Goal: Information Seeking & Learning: Learn about a topic

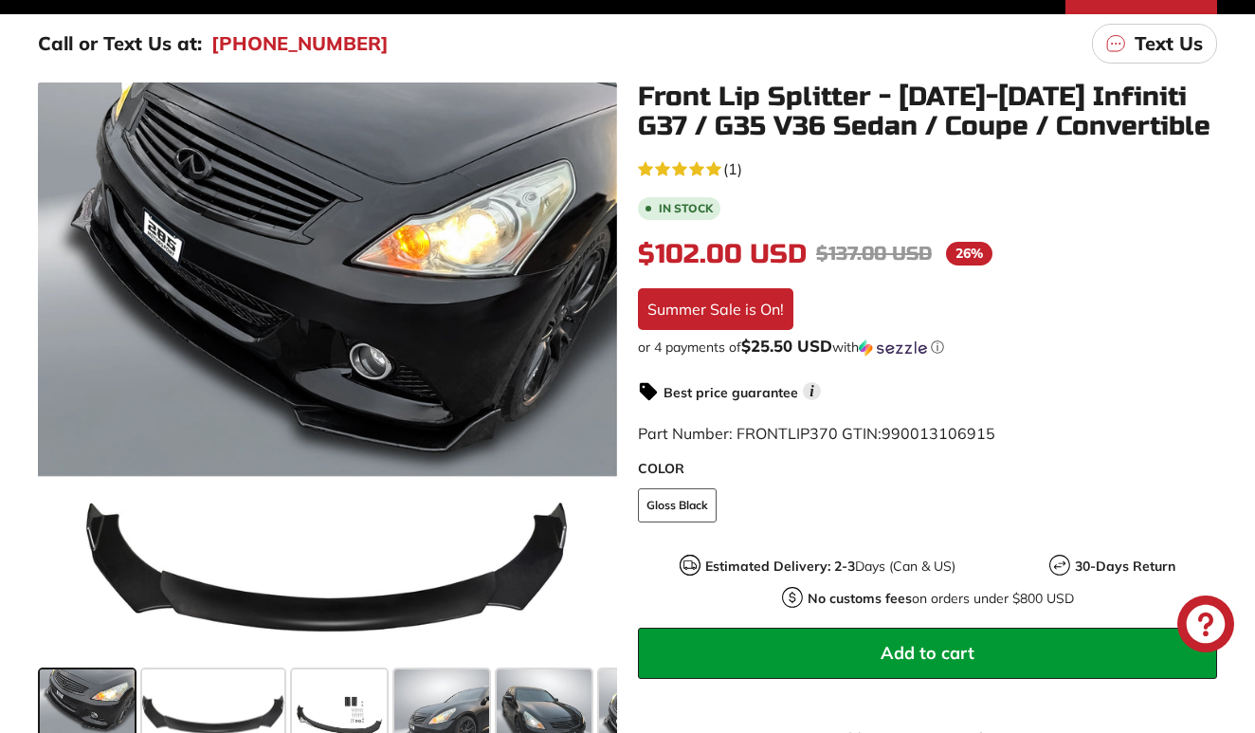
scroll to position [403, 0]
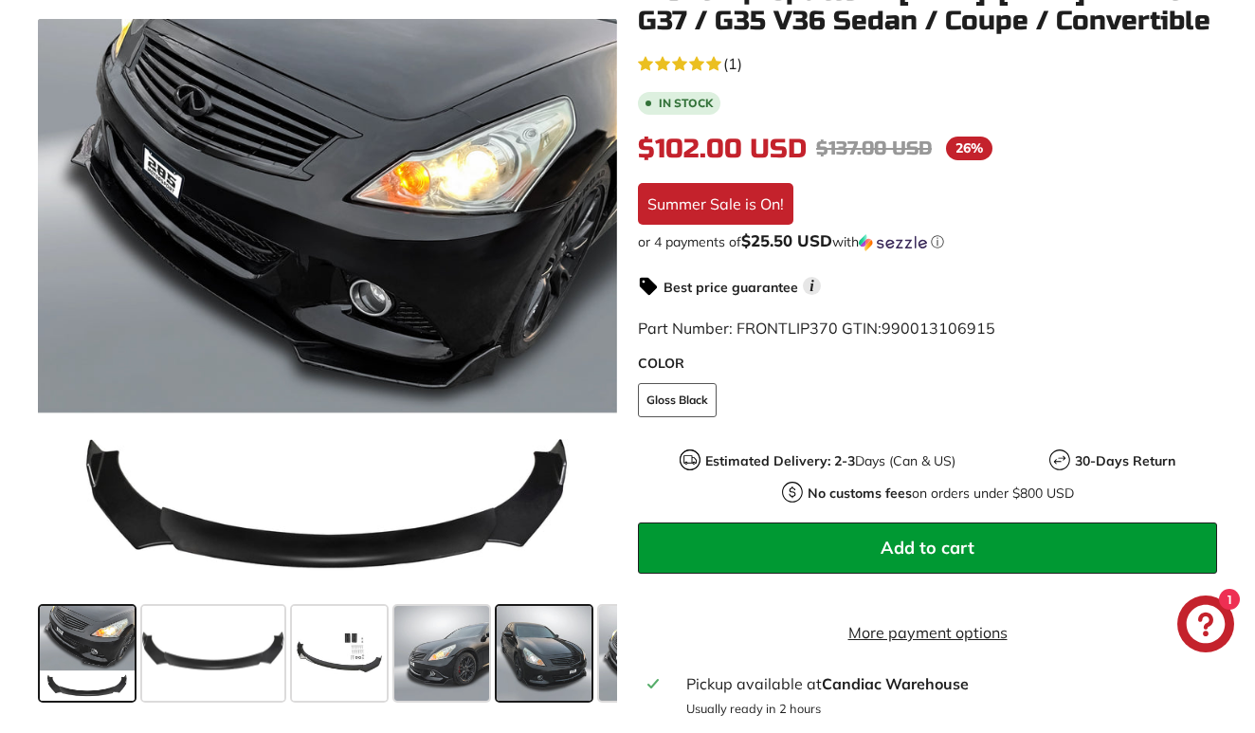
click at [536, 651] on span at bounding box center [544, 653] width 95 height 95
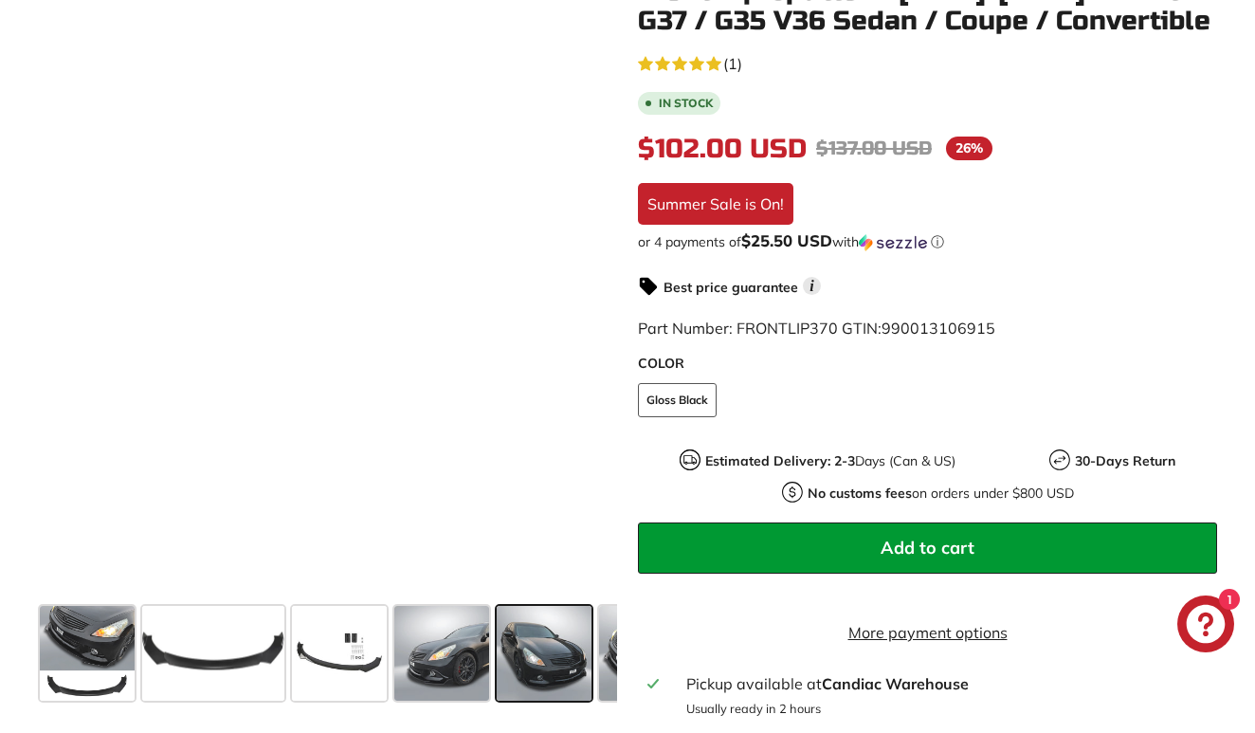
scroll to position [0, 183]
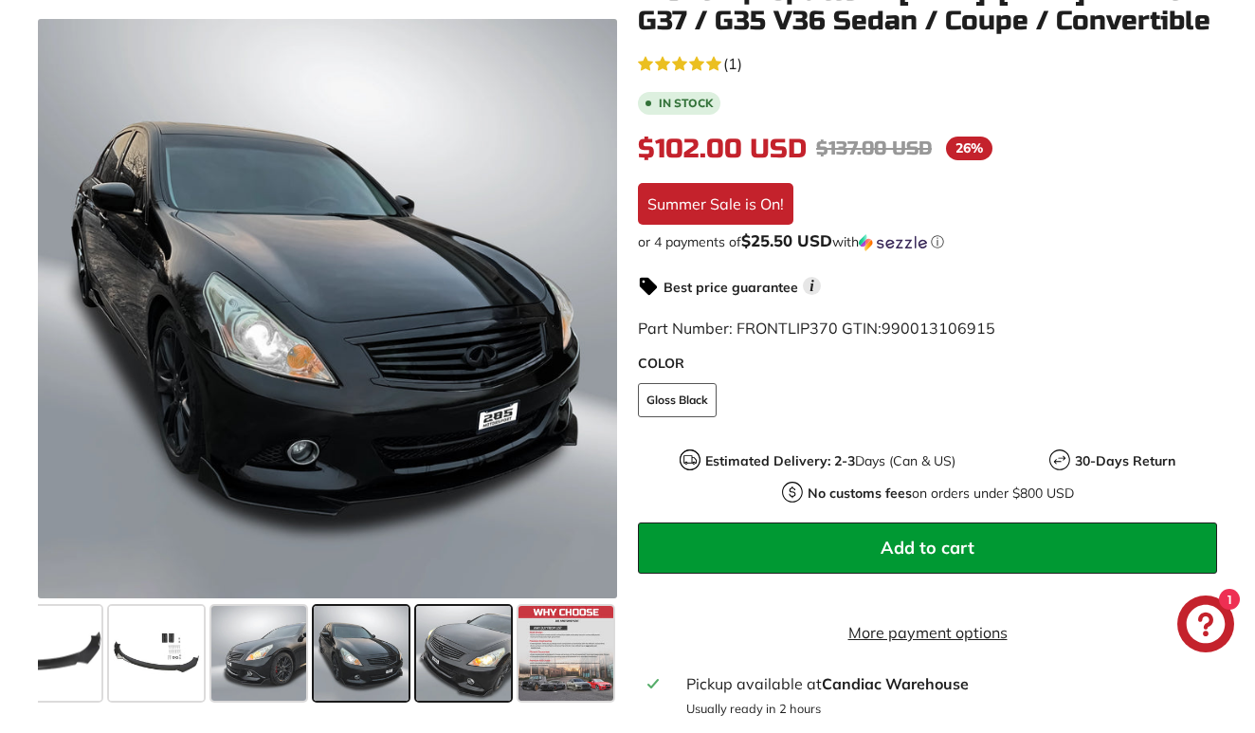
click at [473, 654] on span at bounding box center [463, 653] width 95 height 95
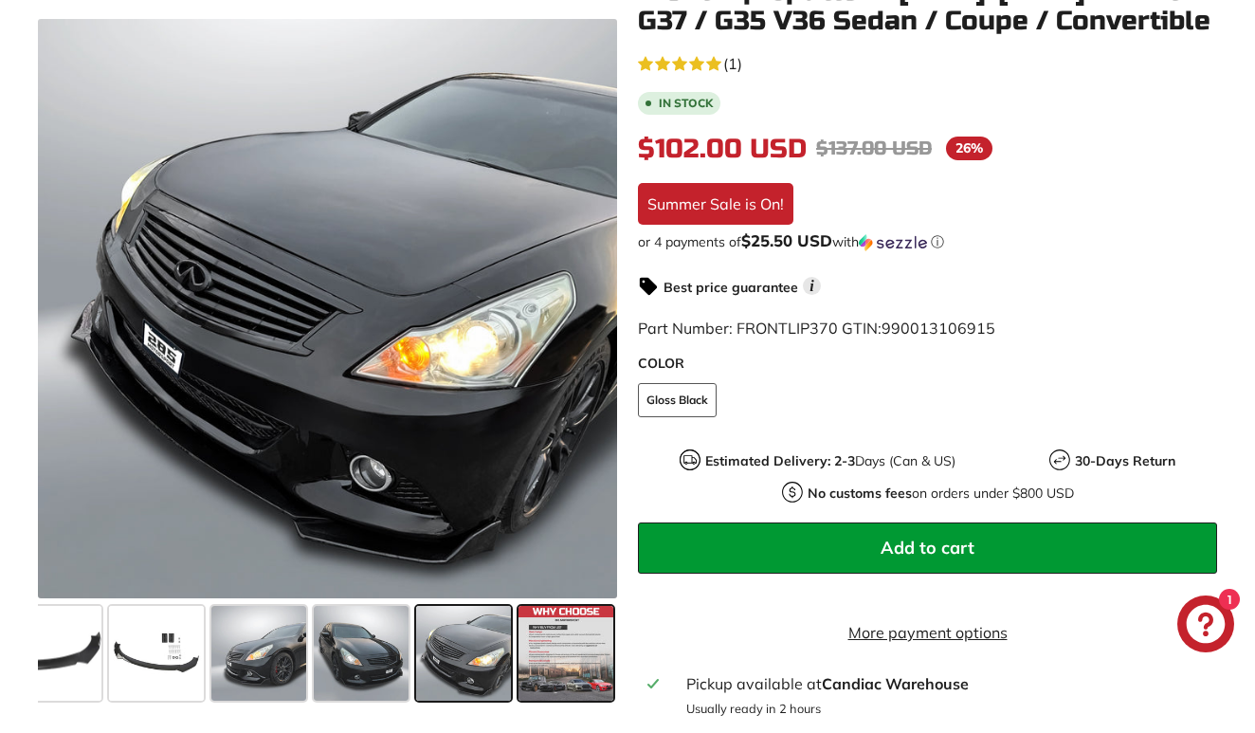
click at [579, 668] on span at bounding box center [566, 653] width 95 height 95
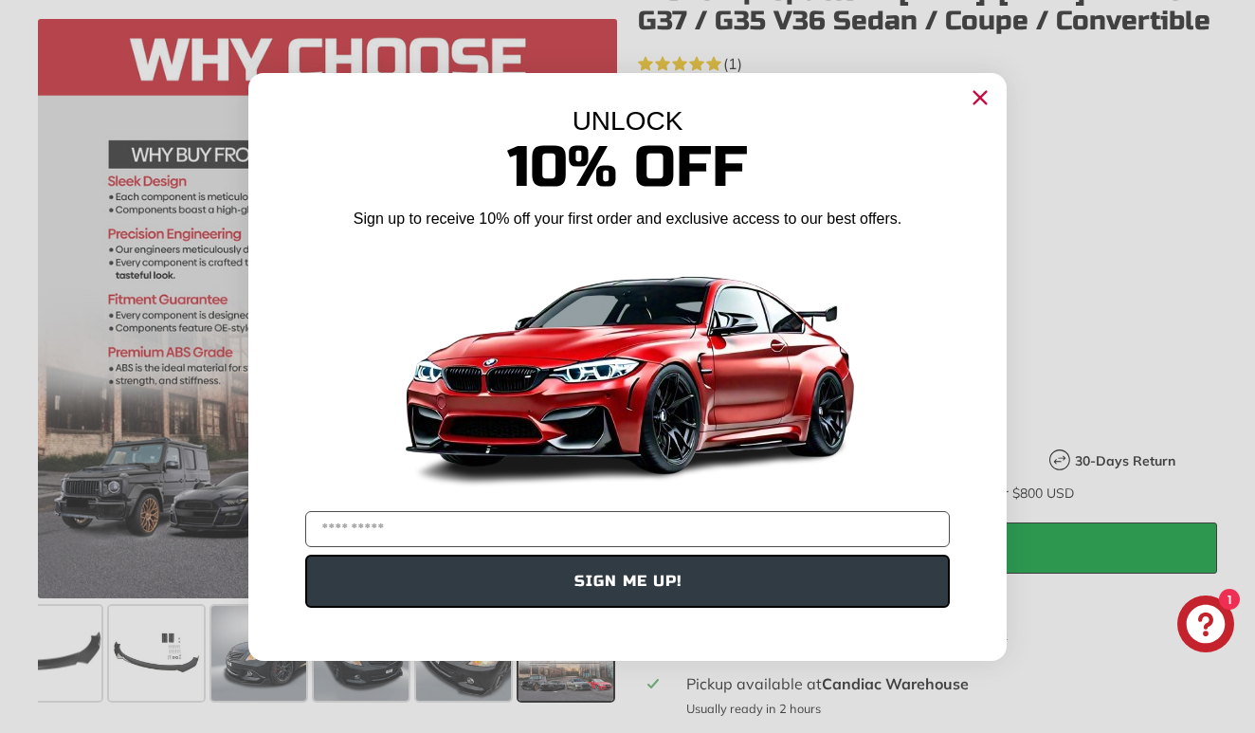
click at [980, 99] on icon "Close dialog" at bounding box center [981, 97] width 12 height 12
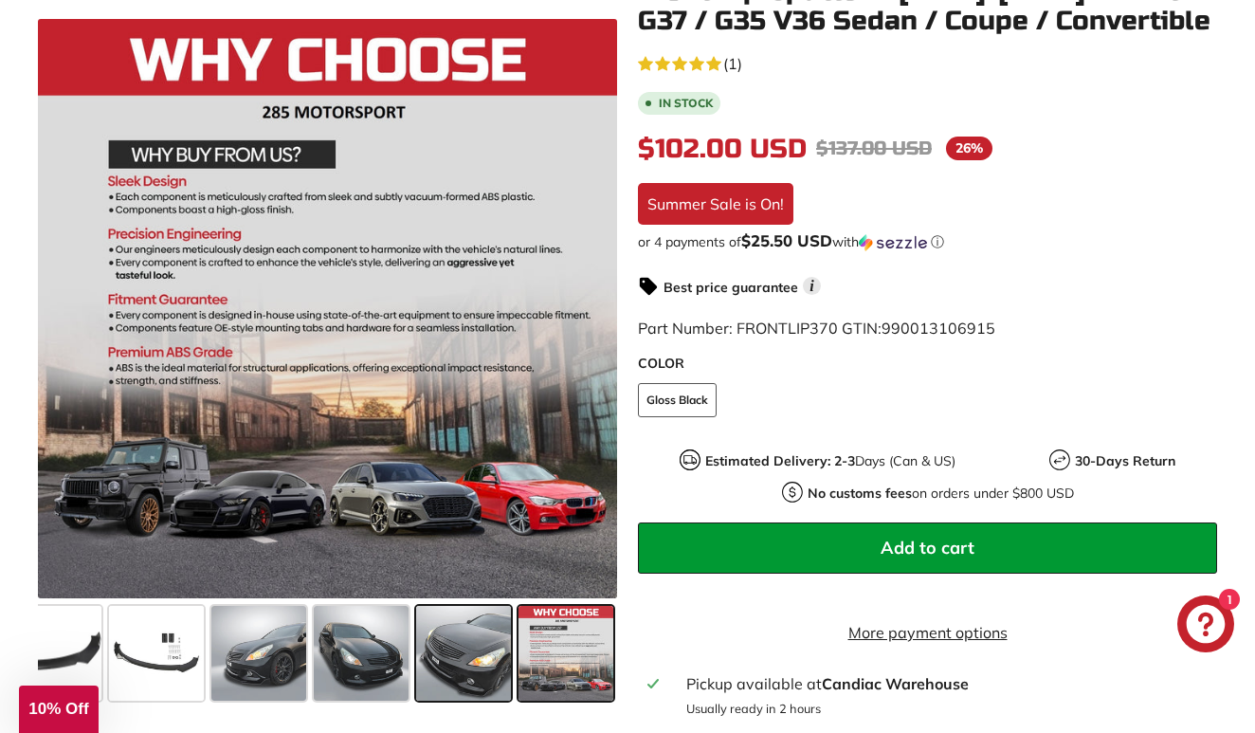
click at [454, 655] on span at bounding box center [463, 653] width 95 height 95
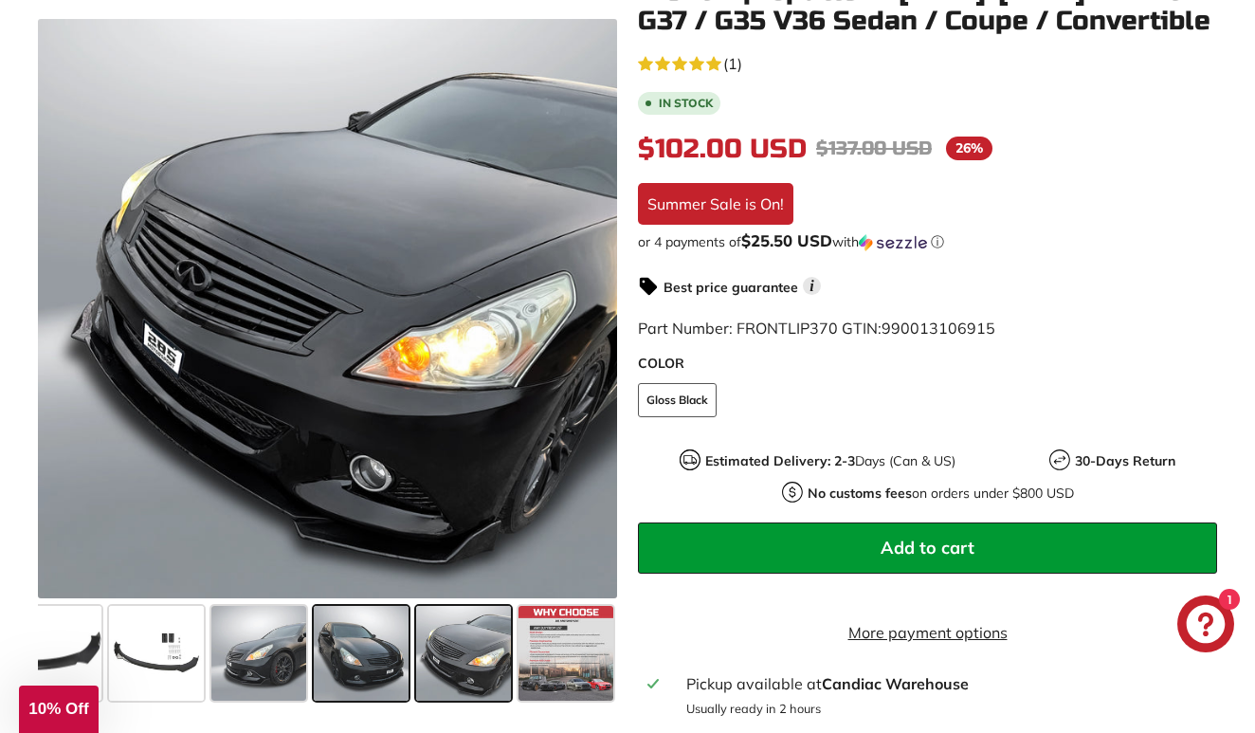
click at [390, 651] on span at bounding box center [361, 653] width 95 height 95
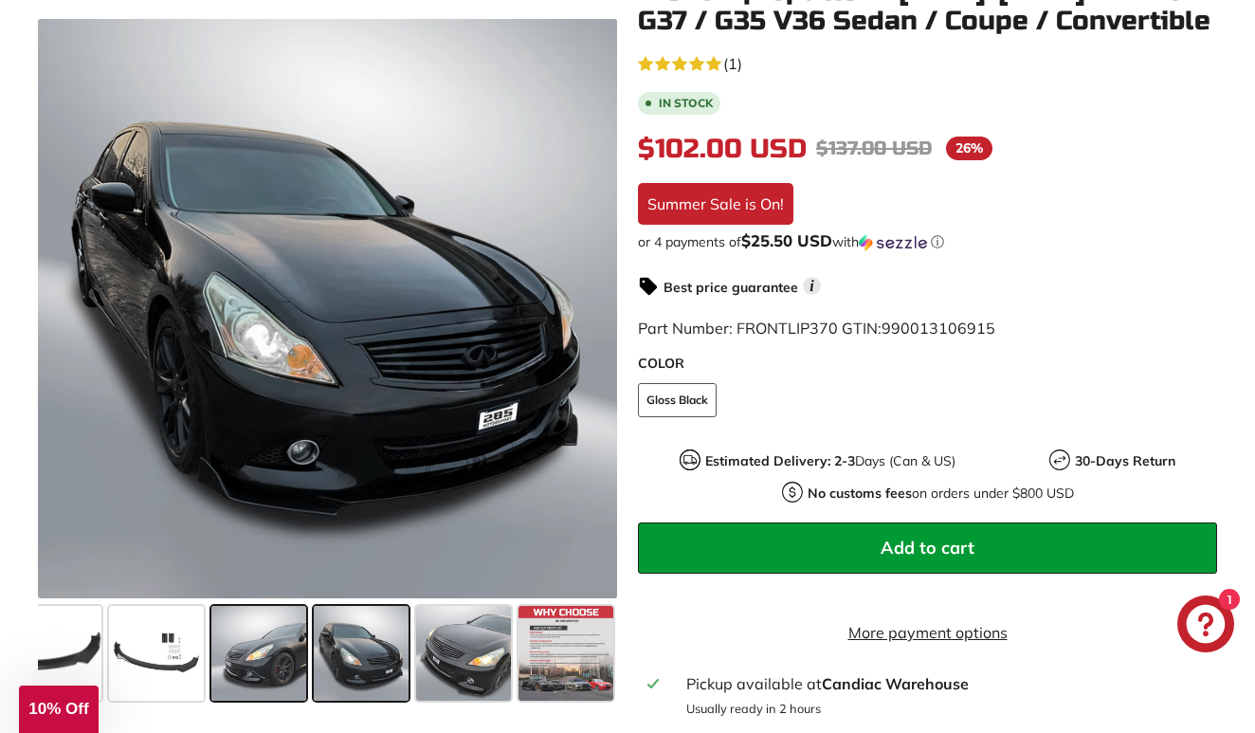
click at [277, 662] on span at bounding box center [258, 653] width 95 height 95
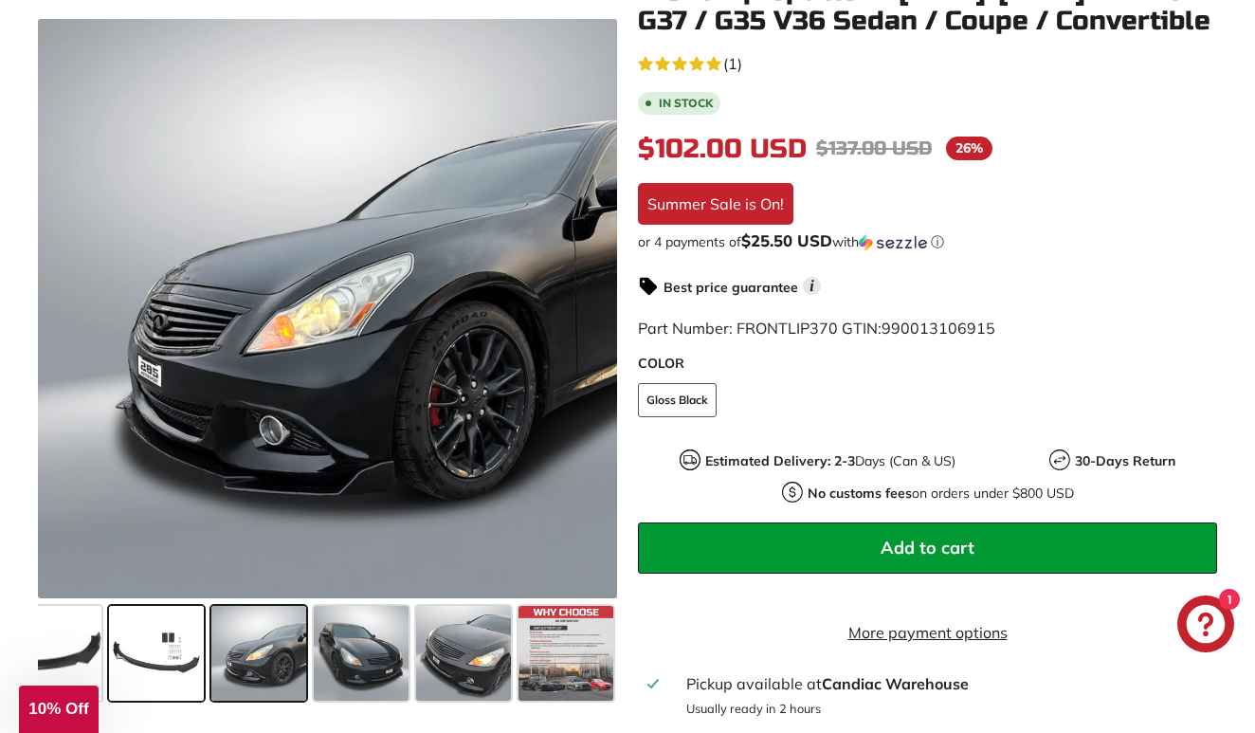
click at [163, 660] on span at bounding box center [156, 653] width 95 height 95
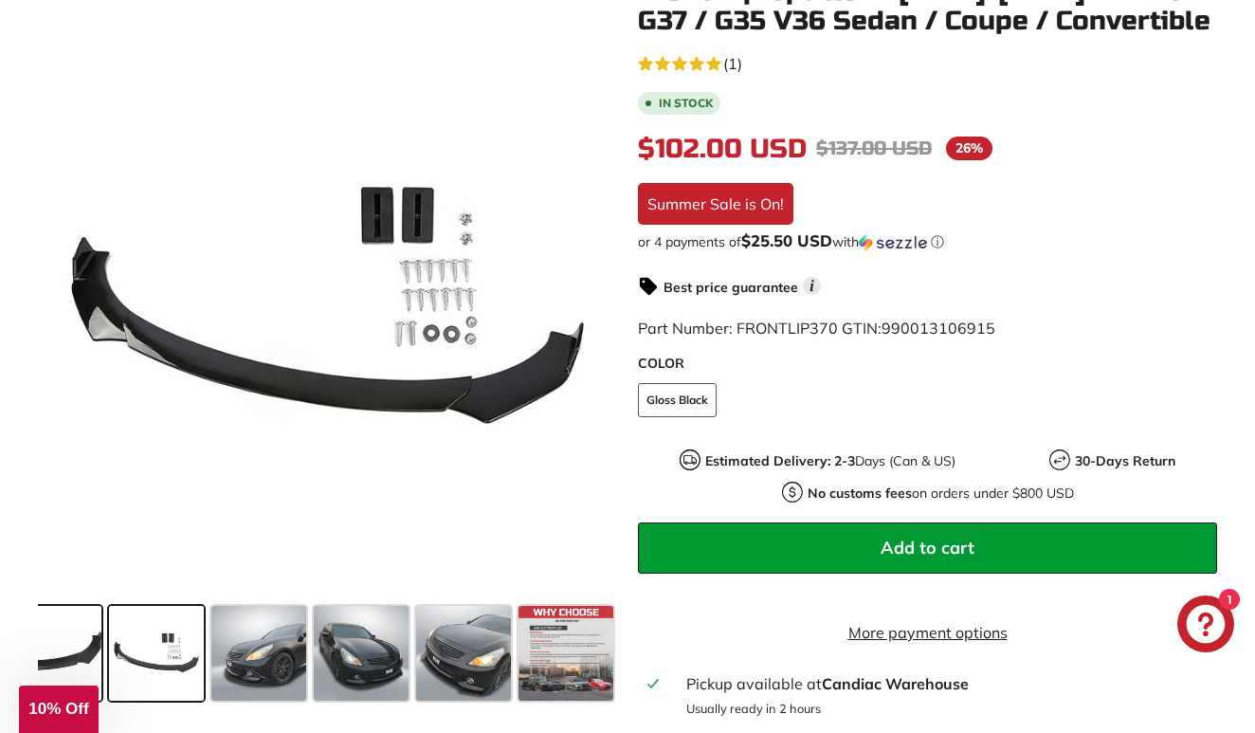
click at [54, 650] on span at bounding box center [30, 653] width 142 height 95
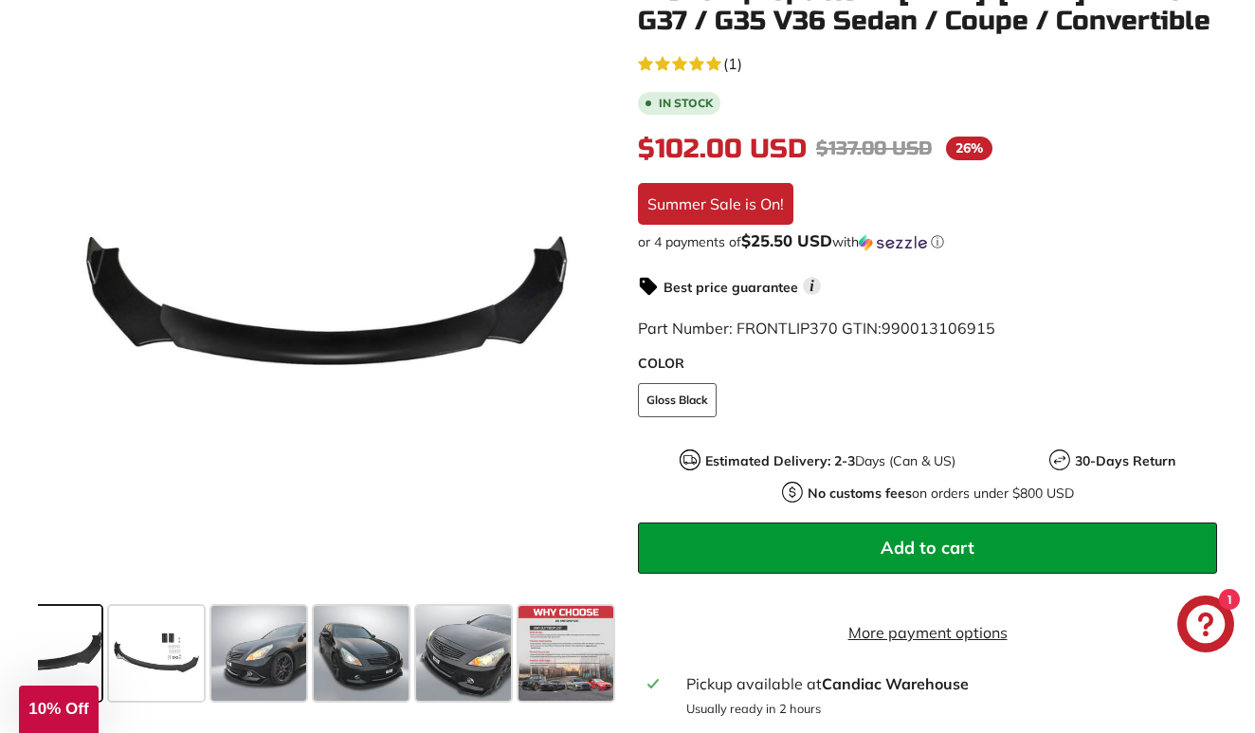
scroll to position [0, 0]
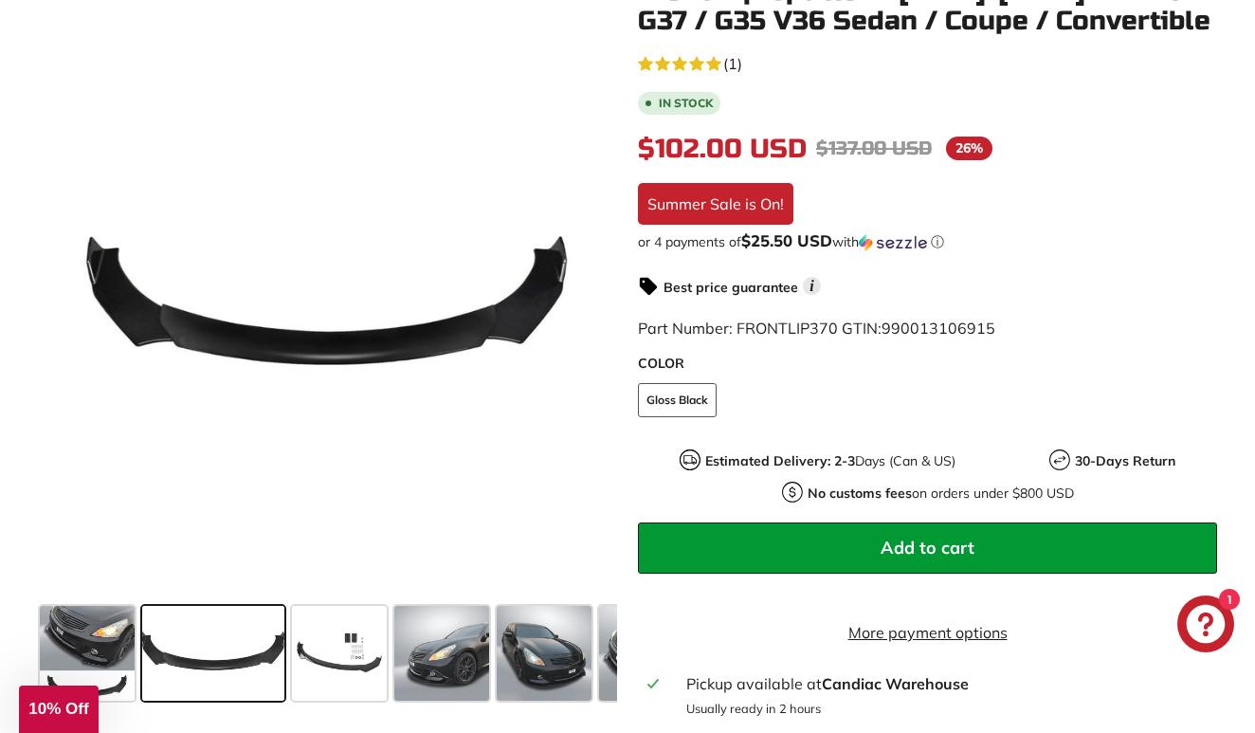
click at [175, 642] on span at bounding box center [213, 653] width 142 height 95
click at [313, 640] on span at bounding box center [339, 653] width 95 height 95
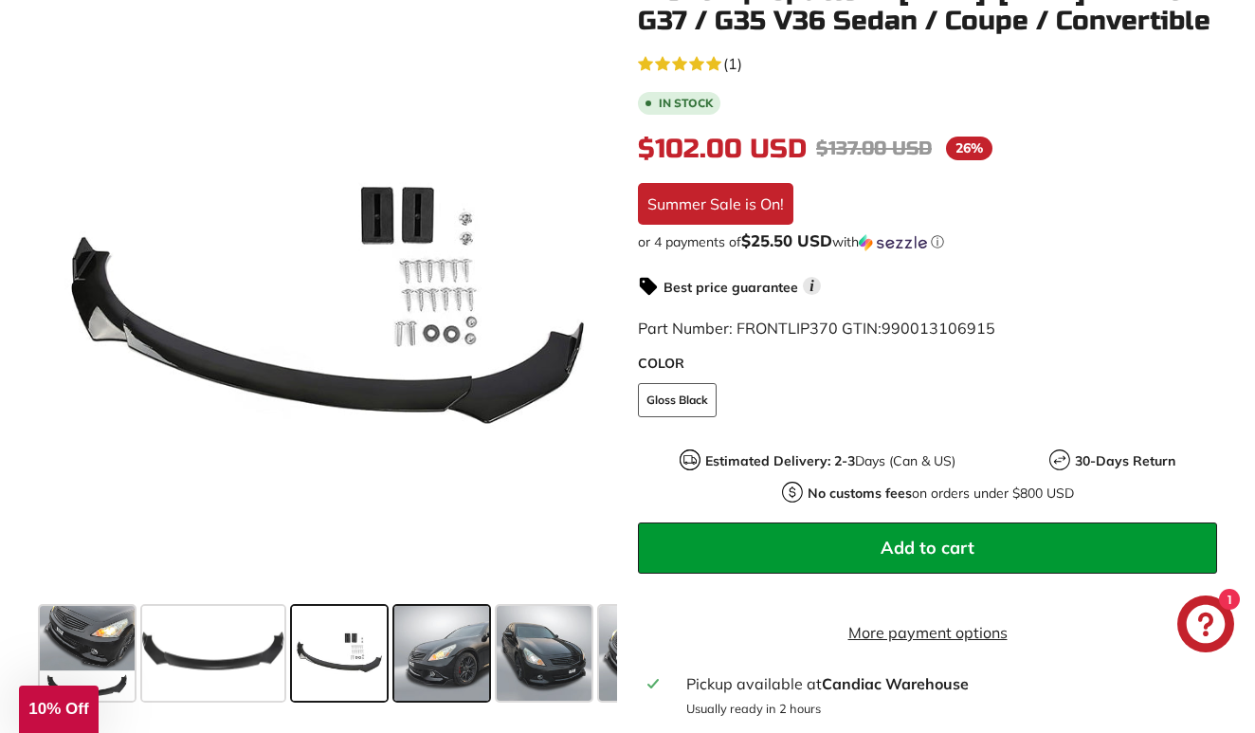
click at [426, 663] on span at bounding box center [441, 653] width 95 height 95
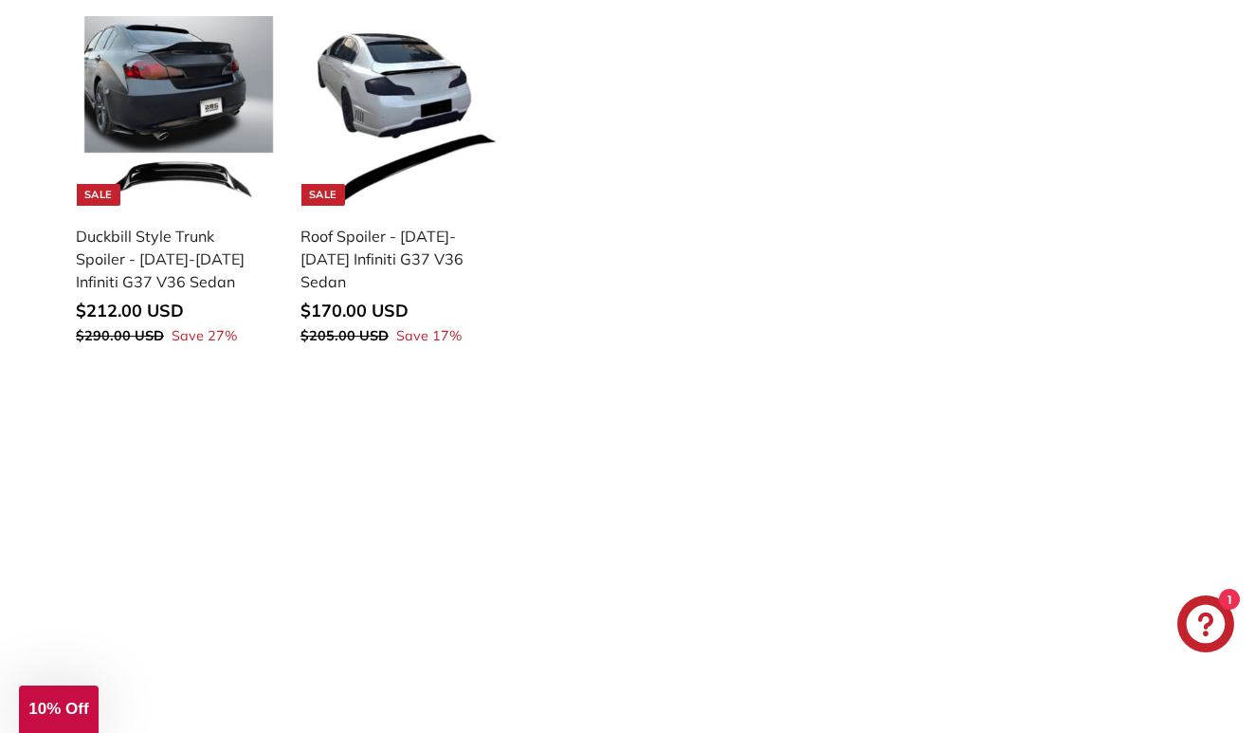
scroll to position [1973, 0]
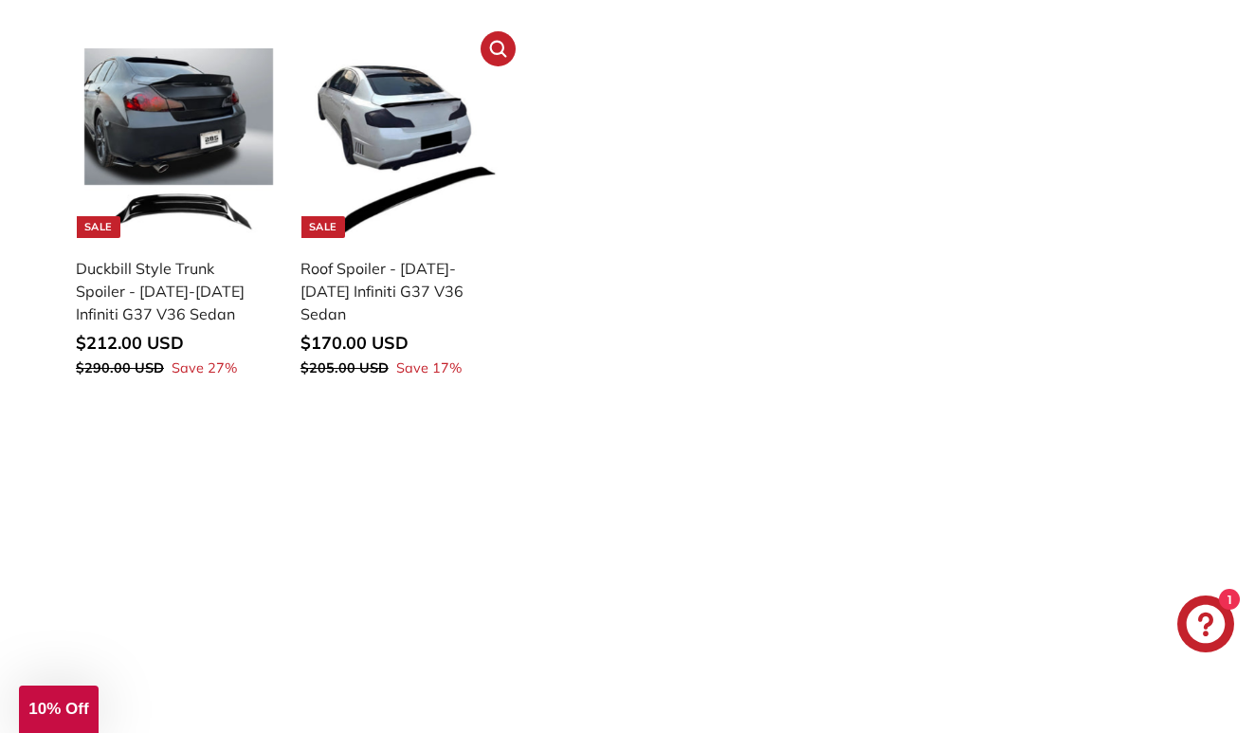
click at [396, 153] on img at bounding box center [402, 142] width 189 height 189
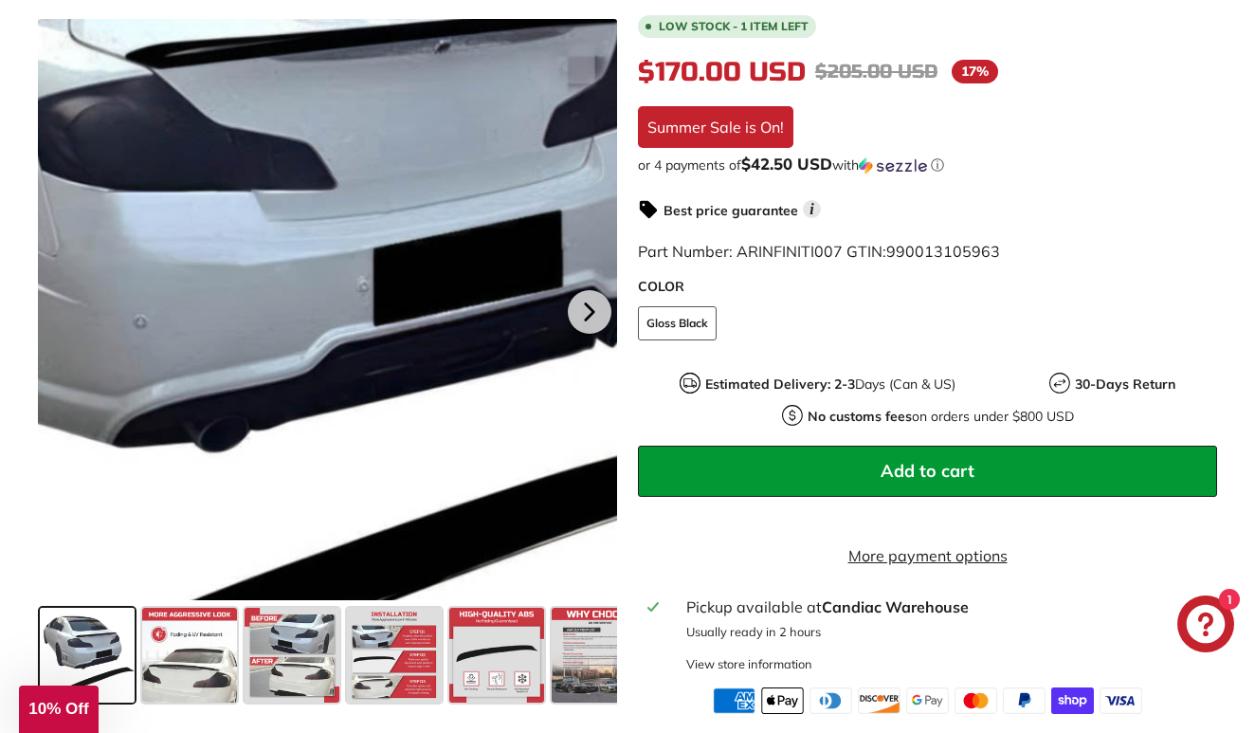
scroll to position [479, 0]
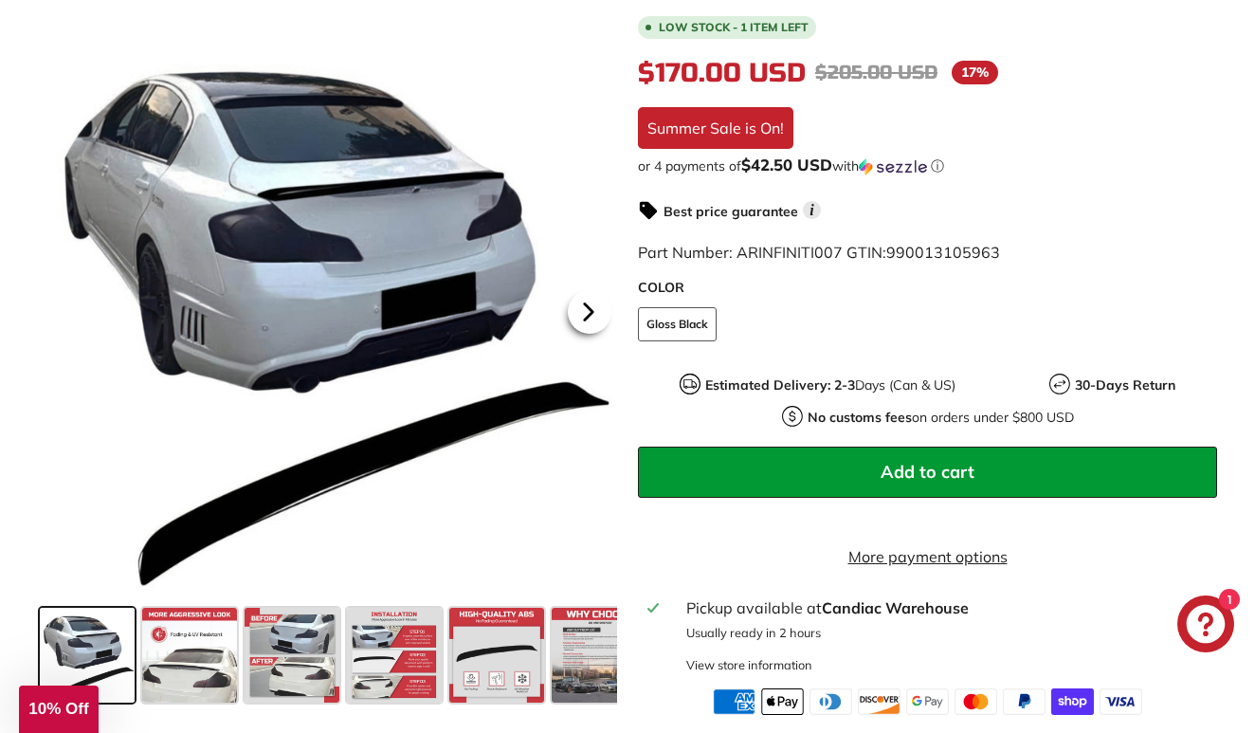
click at [595, 314] on icon at bounding box center [589, 312] width 44 height 44
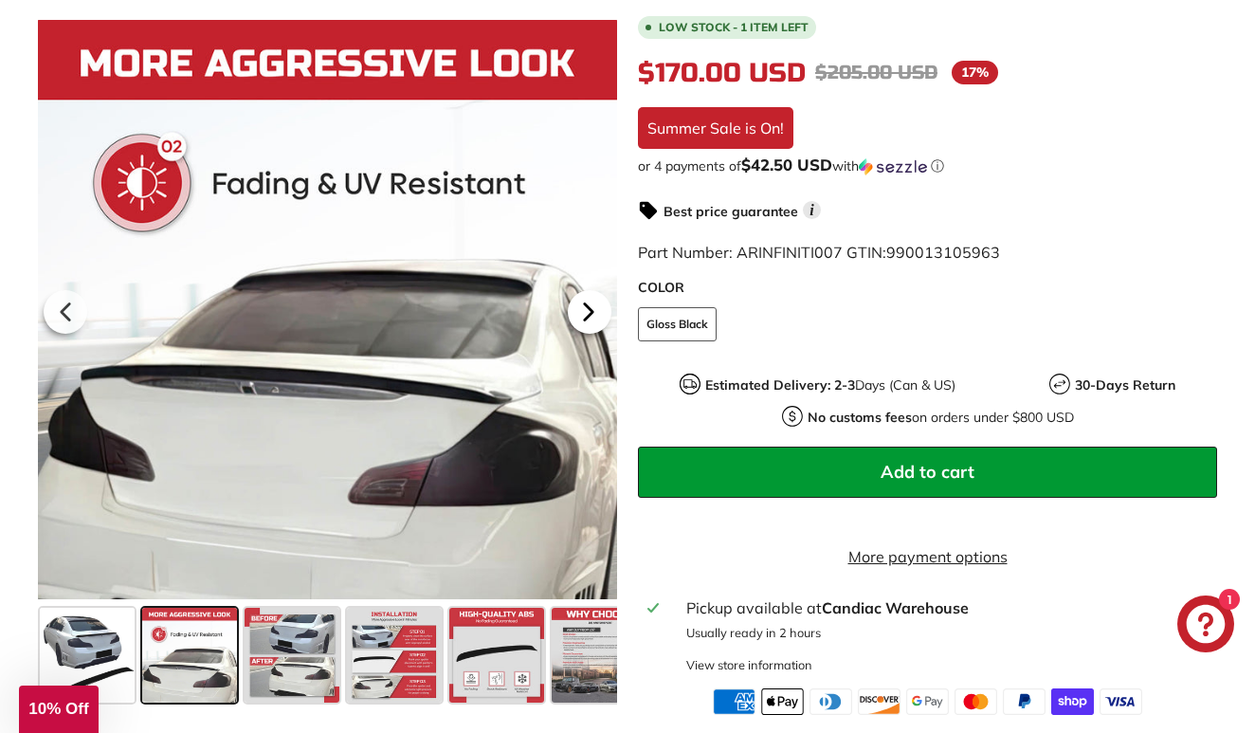
click at [595, 314] on icon at bounding box center [589, 312] width 44 height 44
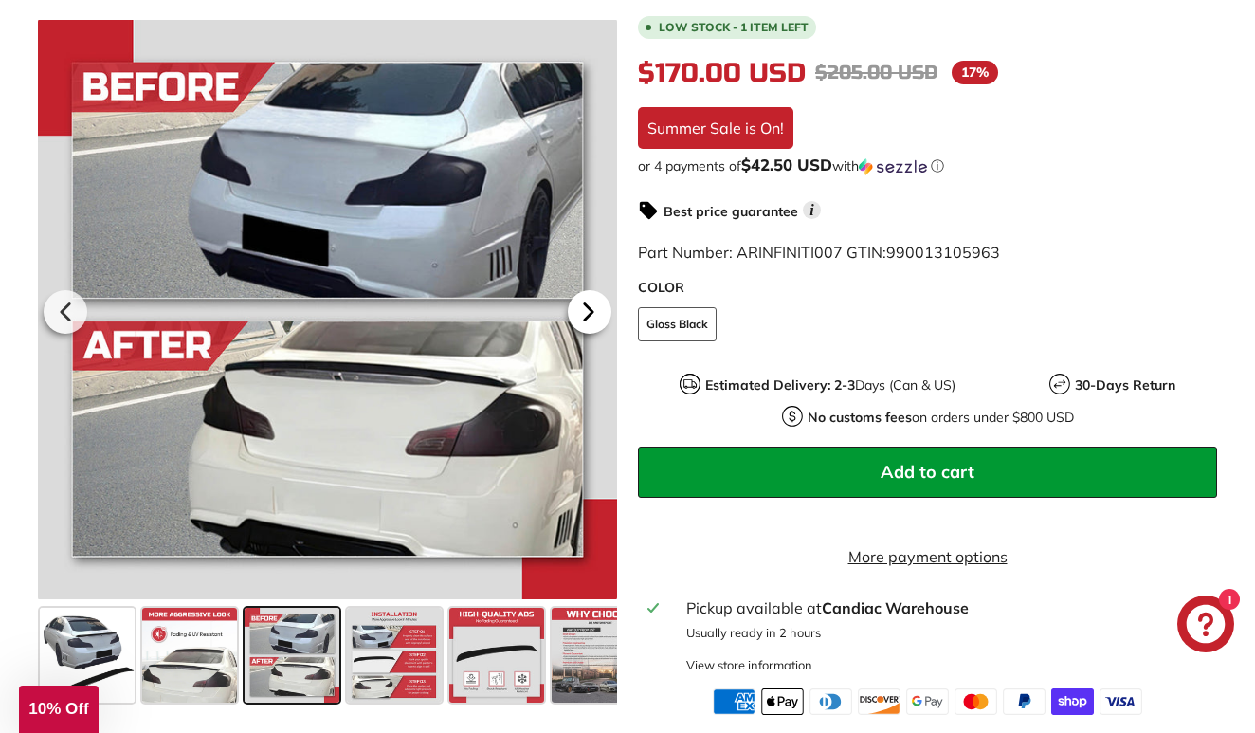
click at [595, 314] on icon at bounding box center [589, 312] width 44 height 44
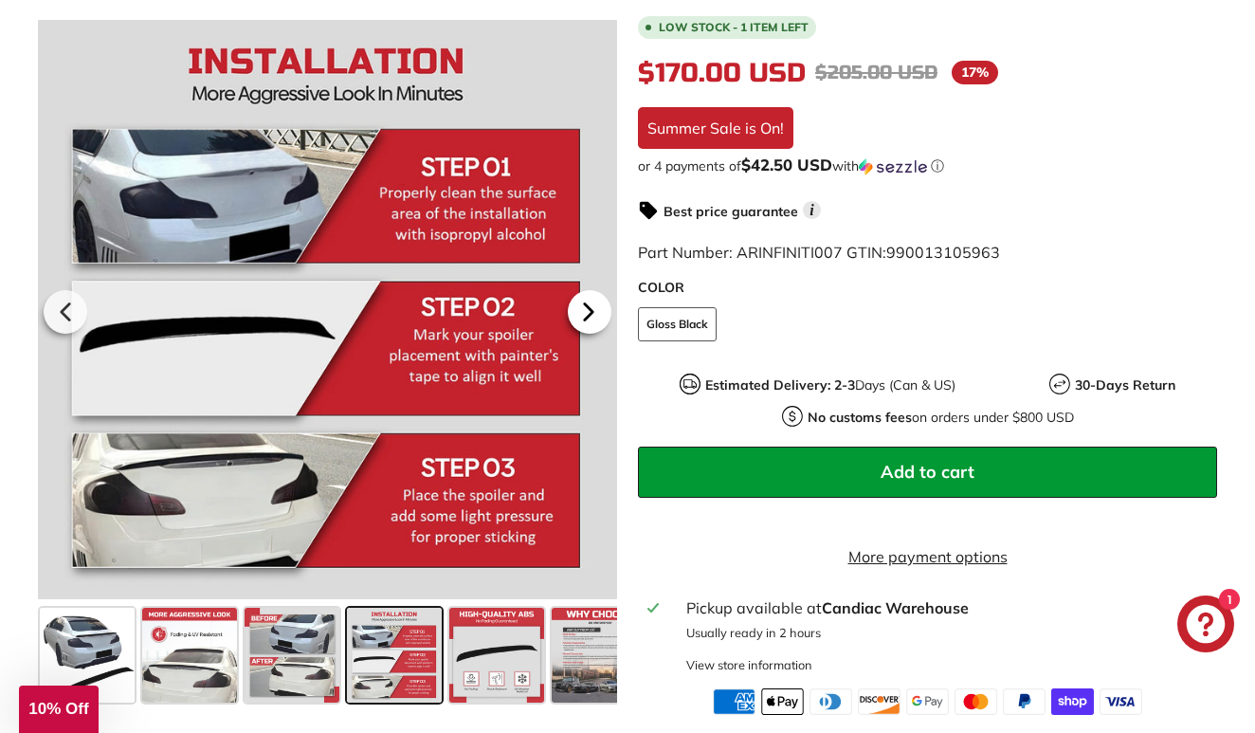
click at [595, 314] on icon at bounding box center [589, 312] width 44 height 44
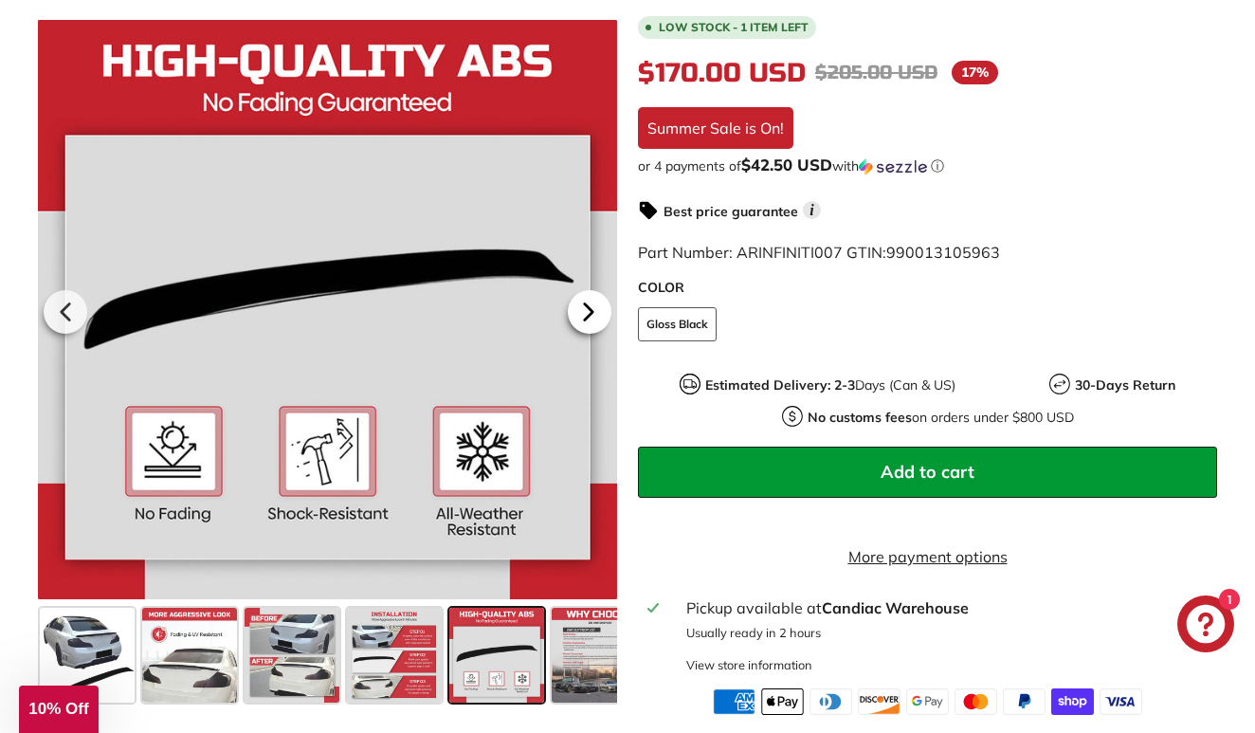
click at [595, 314] on icon at bounding box center [589, 312] width 44 height 44
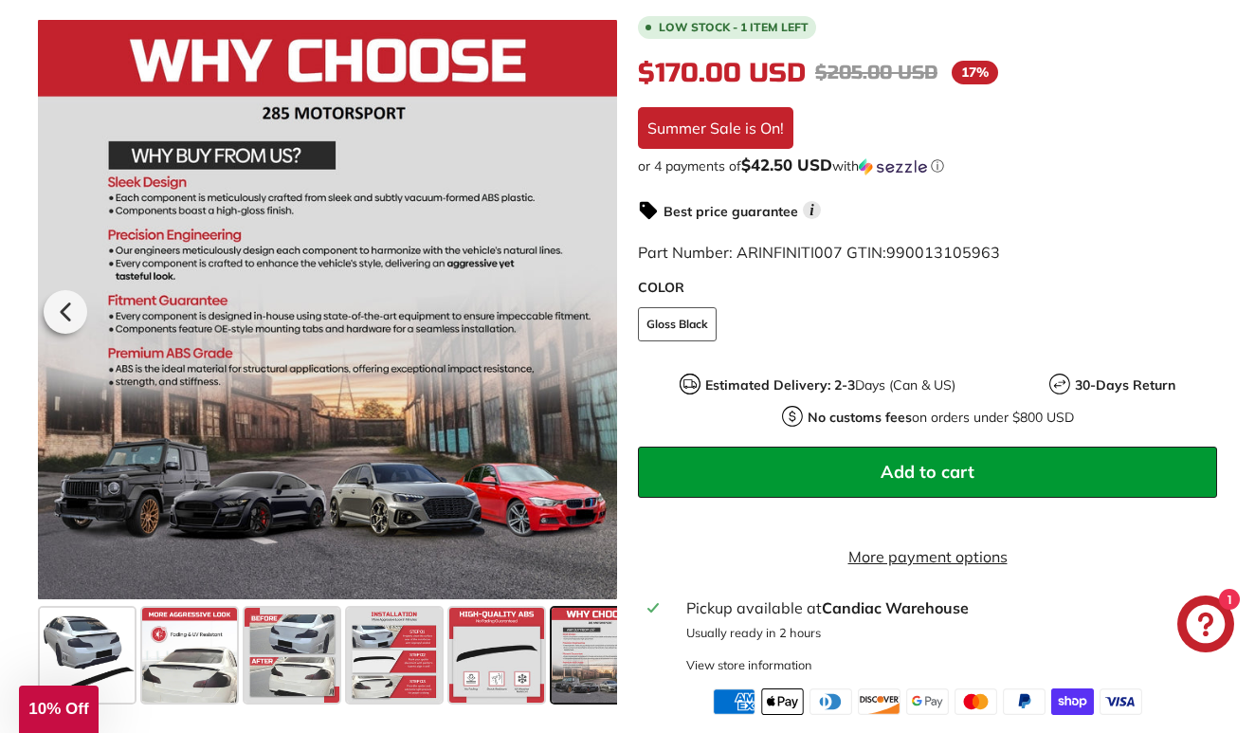
scroll to position [0, 33]
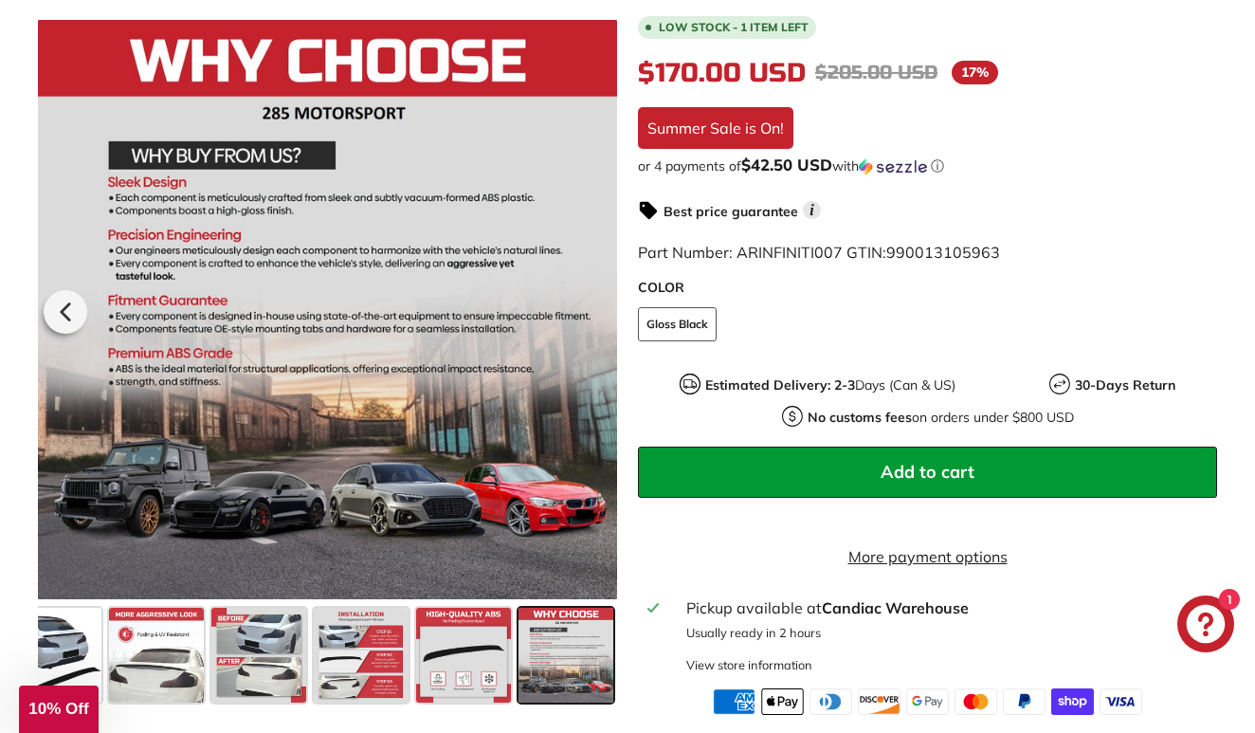
click at [595, 314] on div at bounding box center [327, 309] width 579 height 581
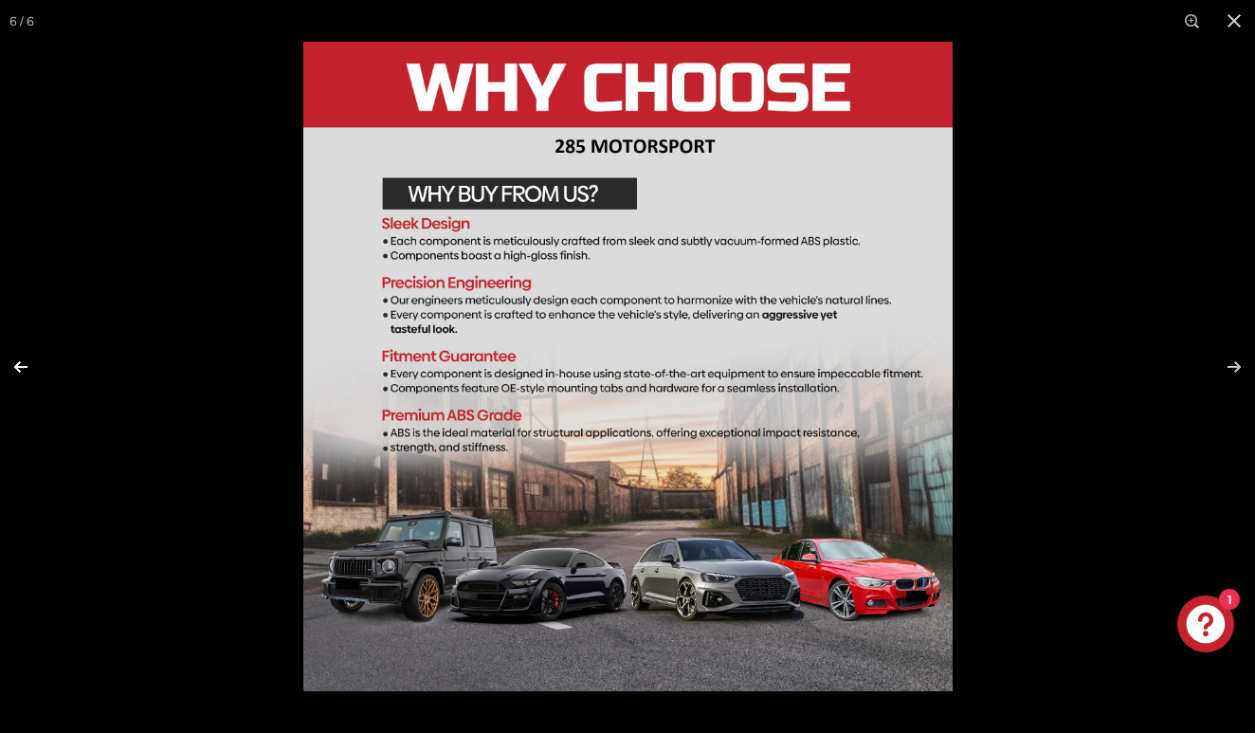
click at [26, 362] on button at bounding box center [33, 367] width 66 height 95
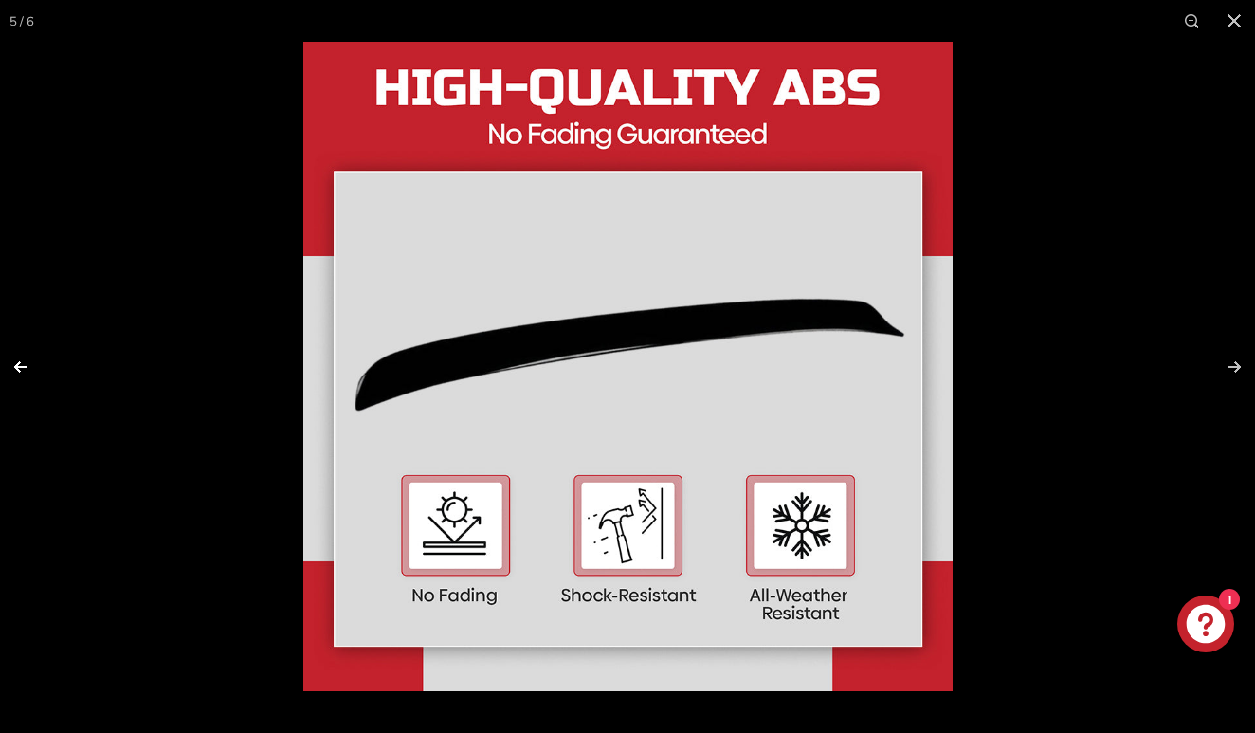
click at [26, 362] on button at bounding box center [33, 367] width 66 height 95
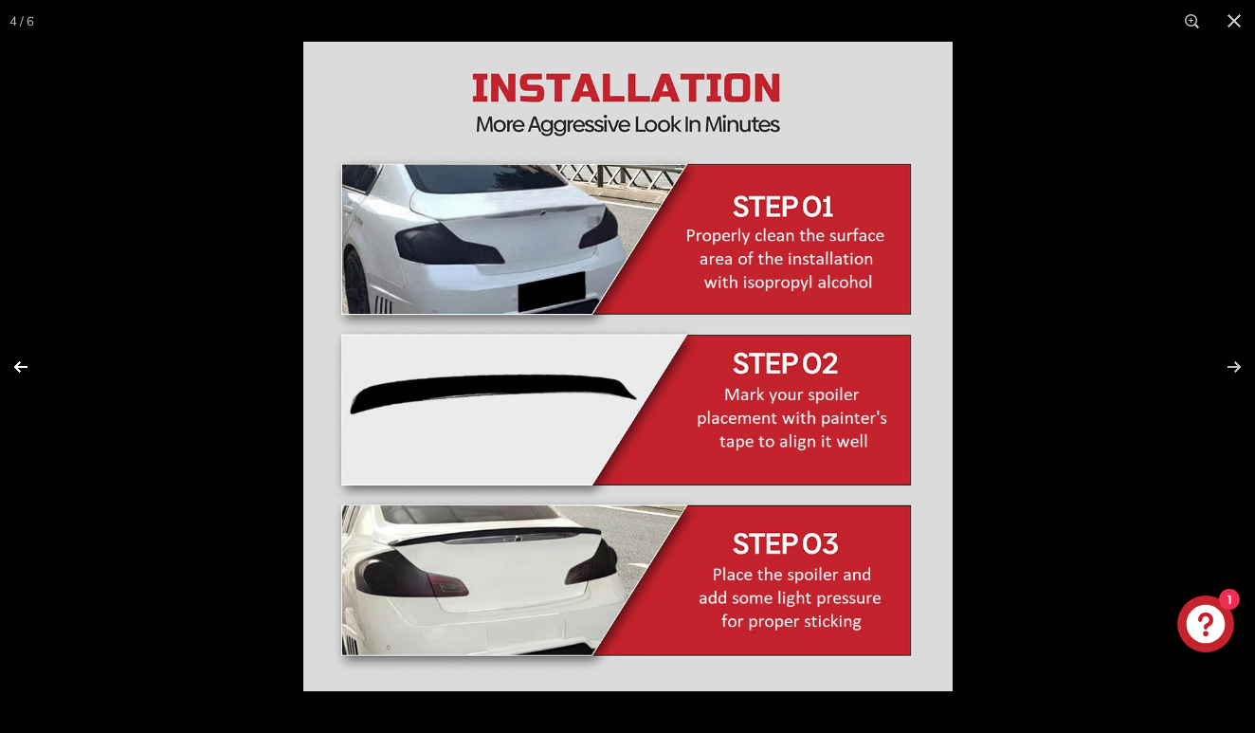
click at [25, 371] on button at bounding box center [33, 367] width 66 height 95
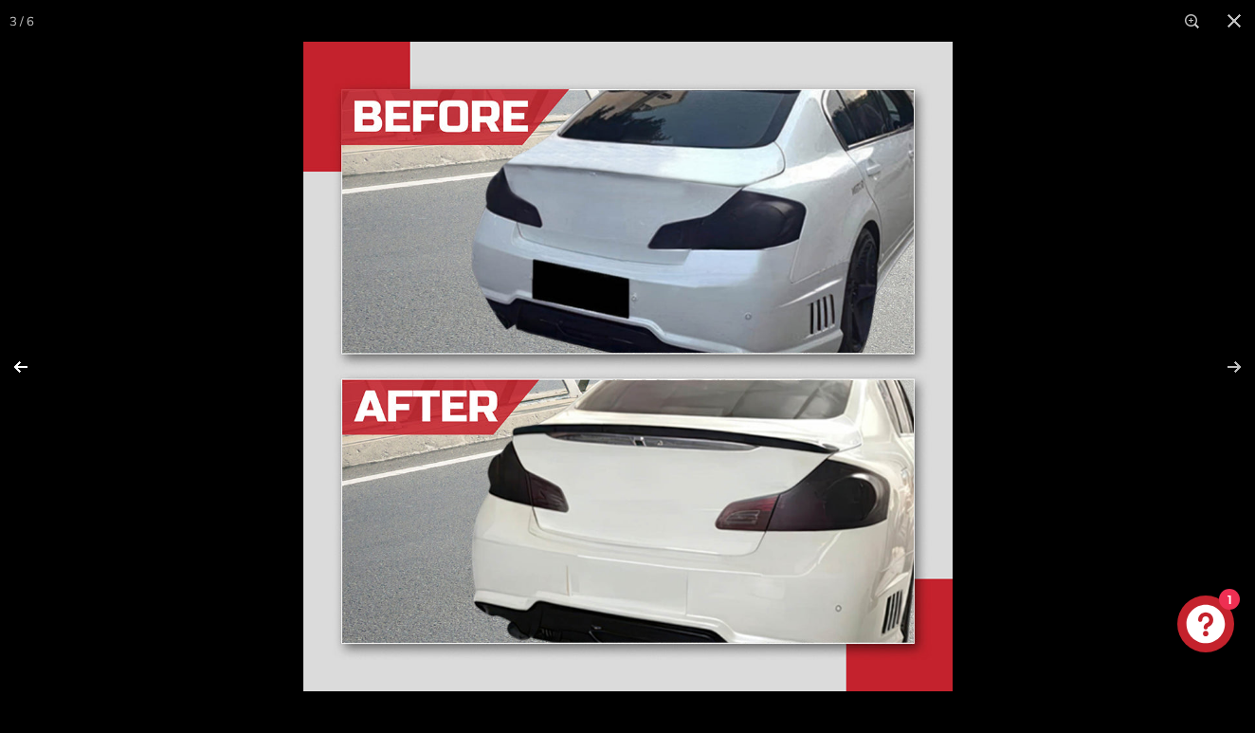
click at [25, 371] on button at bounding box center [33, 367] width 66 height 95
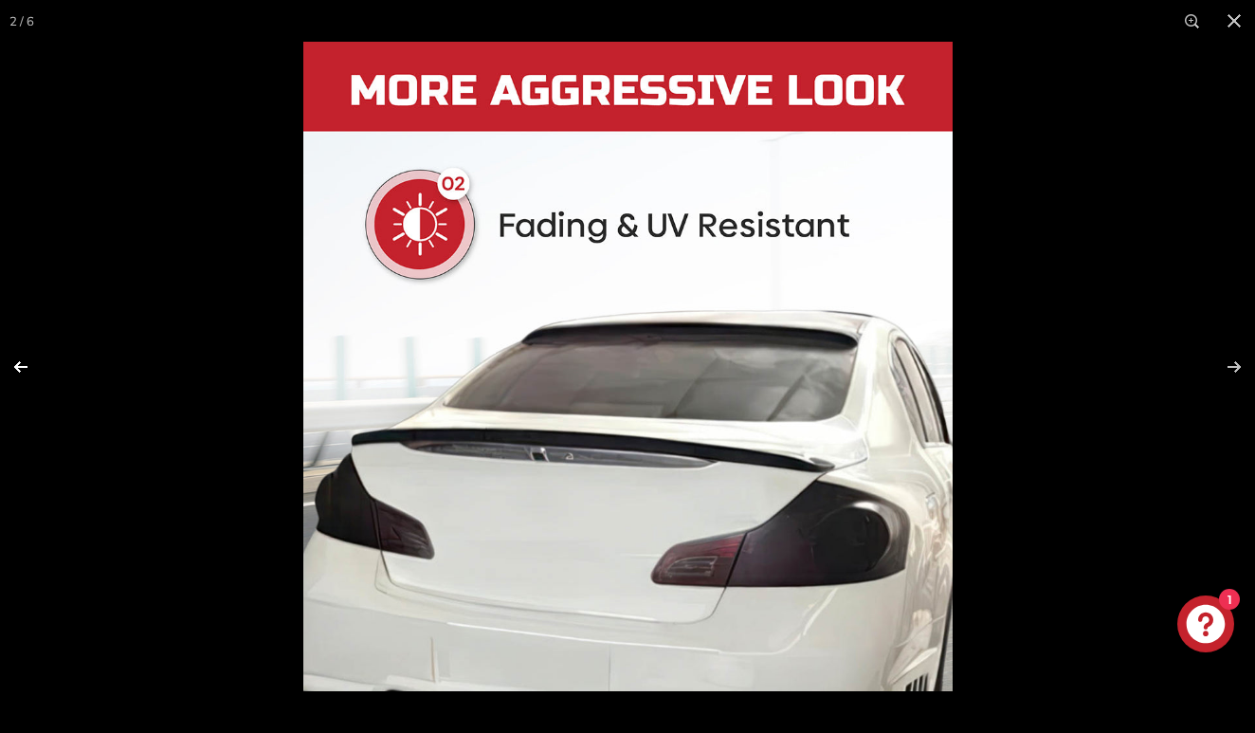
click at [25, 371] on button at bounding box center [33, 367] width 66 height 95
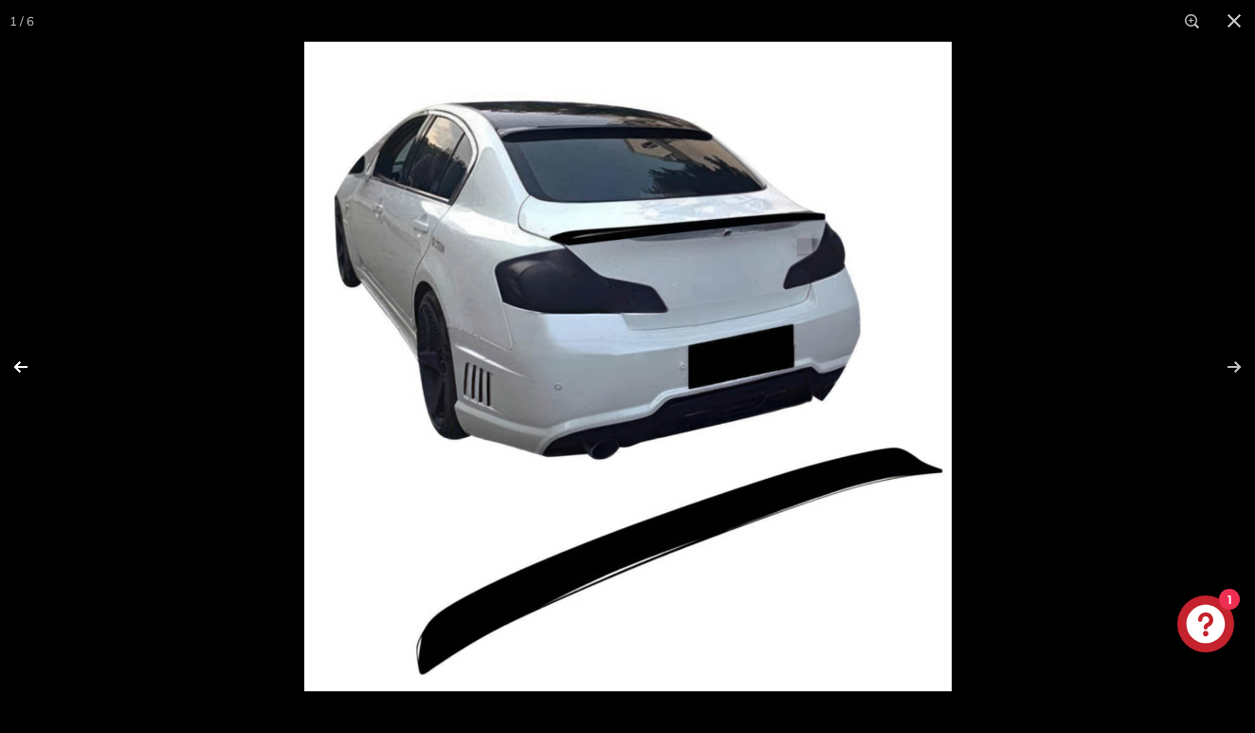
scroll to position [0, 0]
click at [1237, 25] on button at bounding box center [1235, 21] width 42 height 42
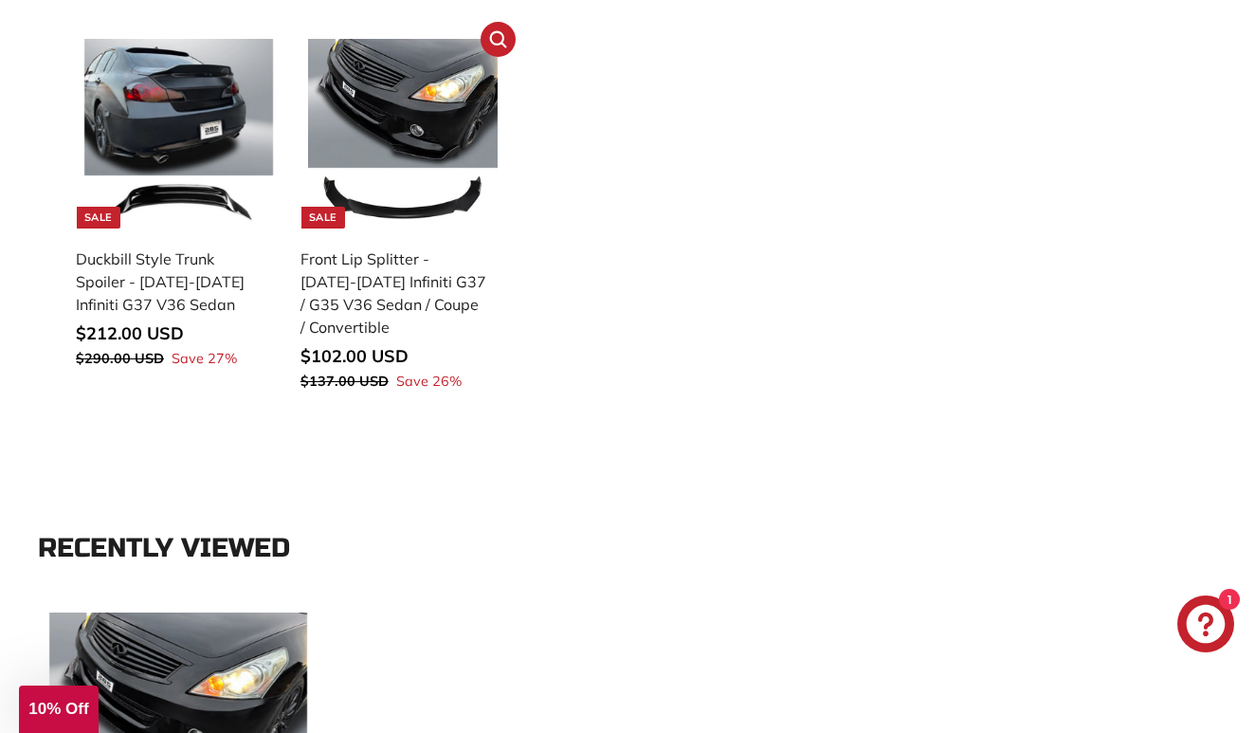
scroll to position [1963, 0]
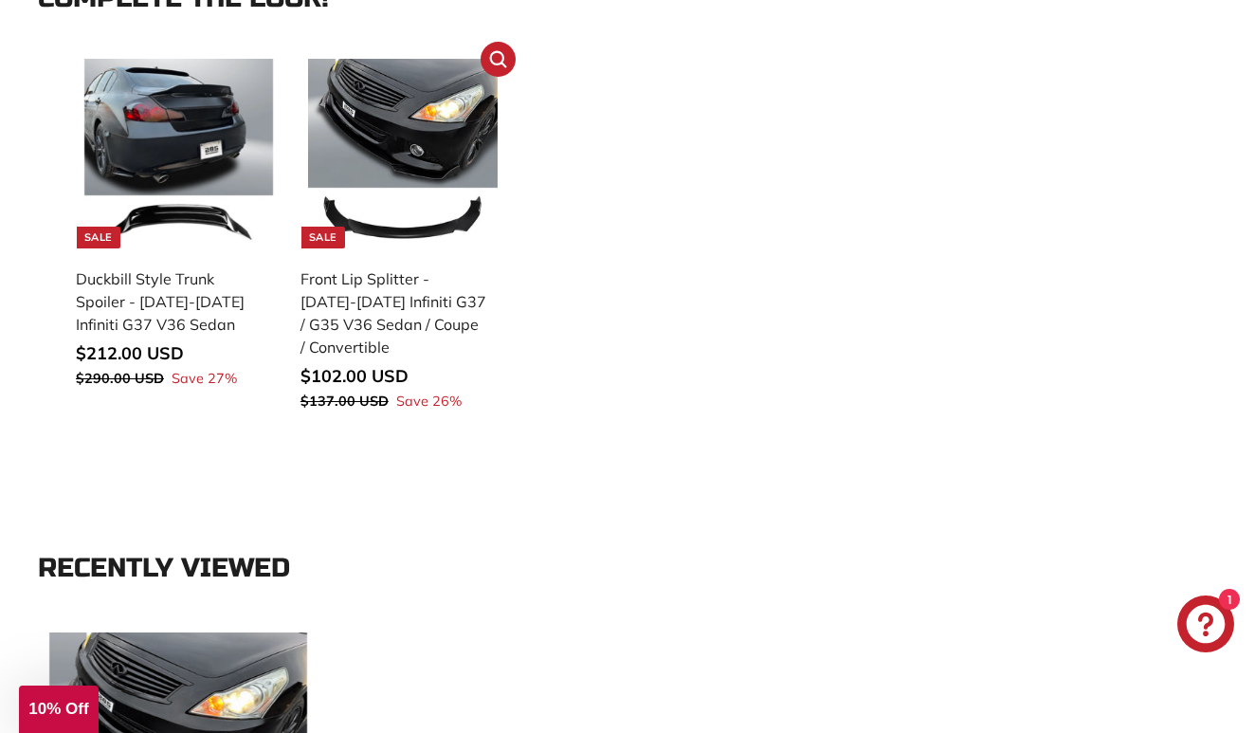
click at [397, 154] on img at bounding box center [402, 153] width 189 height 189
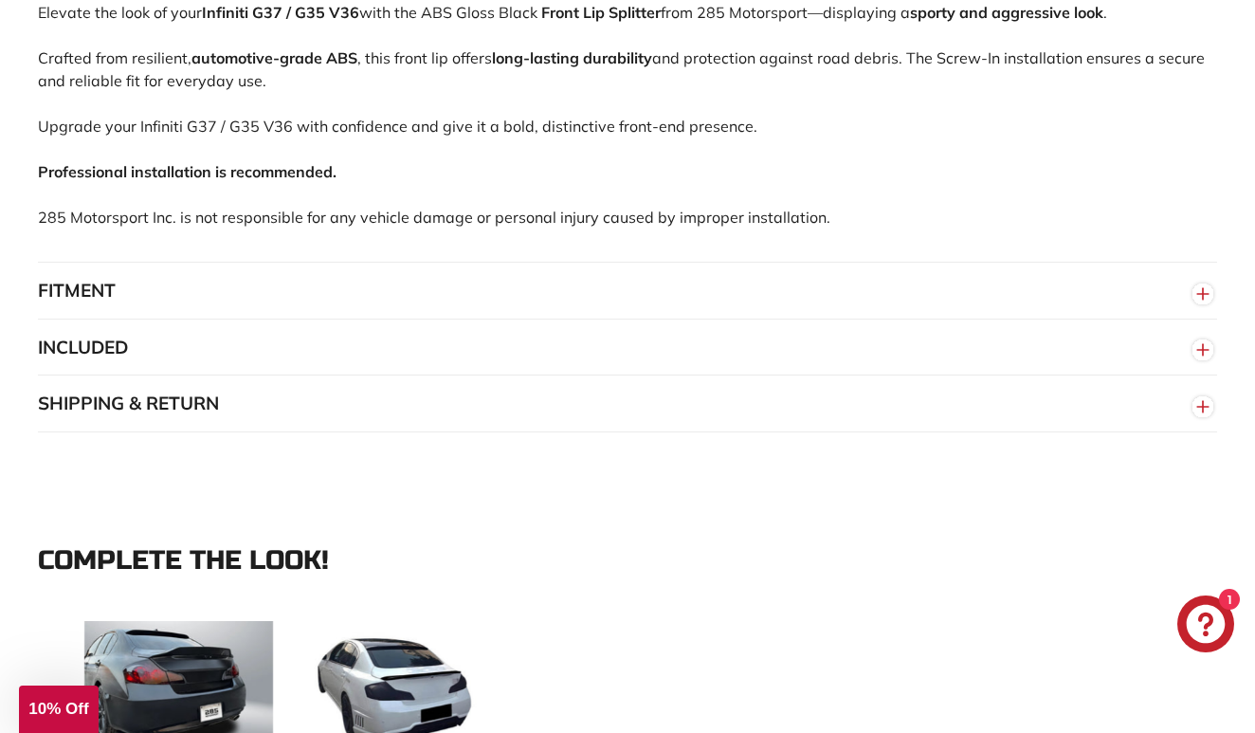
scroll to position [1406, 0]
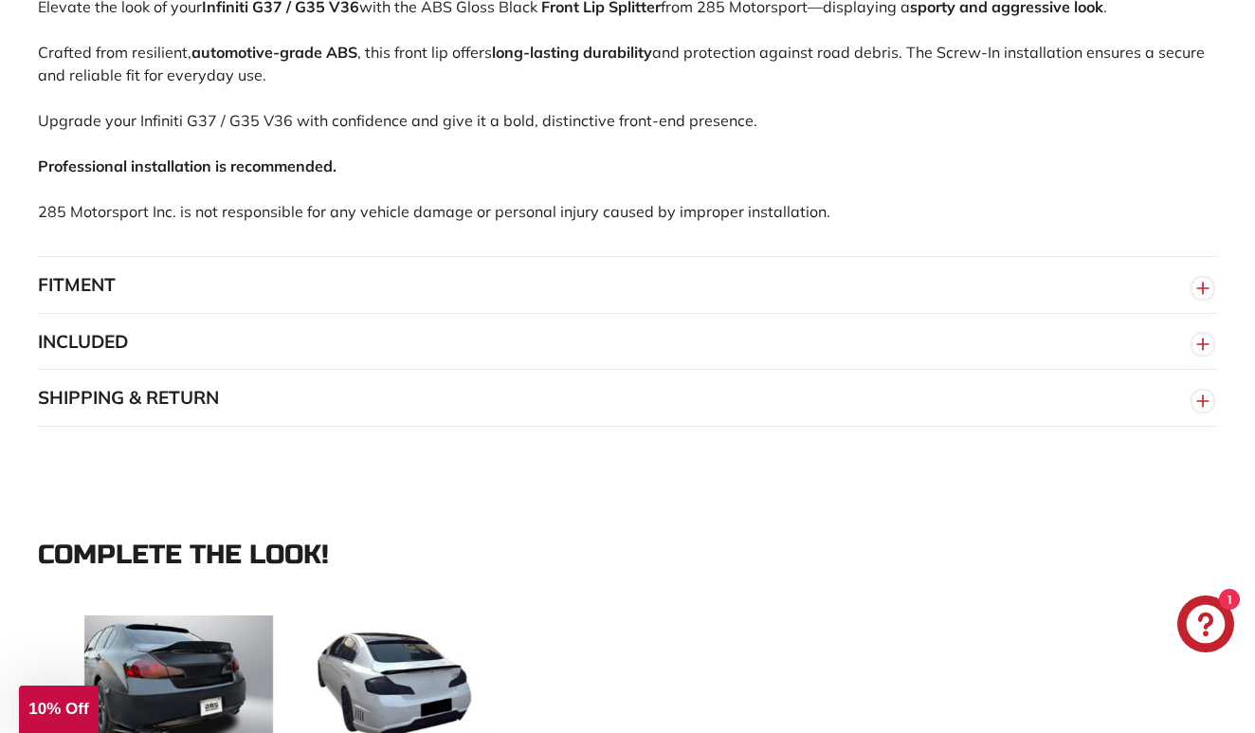
click at [108, 297] on button "FITMENT" at bounding box center [628, 285] width 1180 height 57
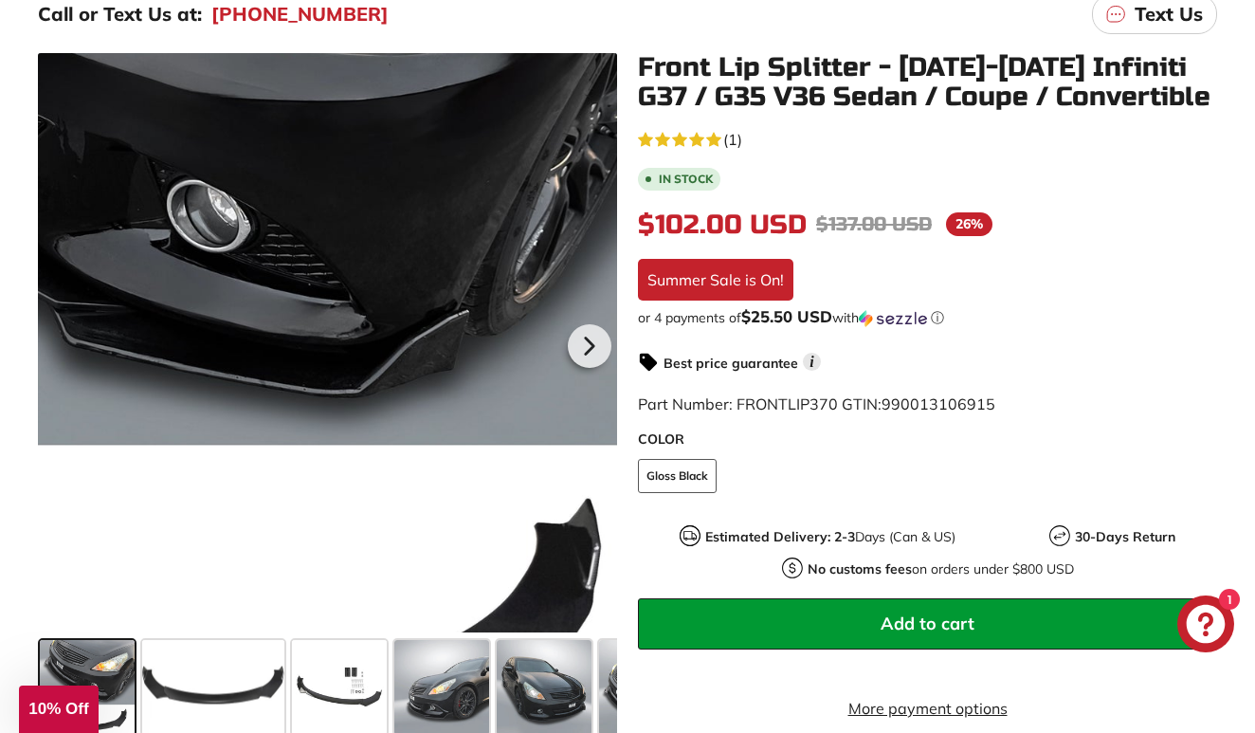
scroll to position [315, 0]
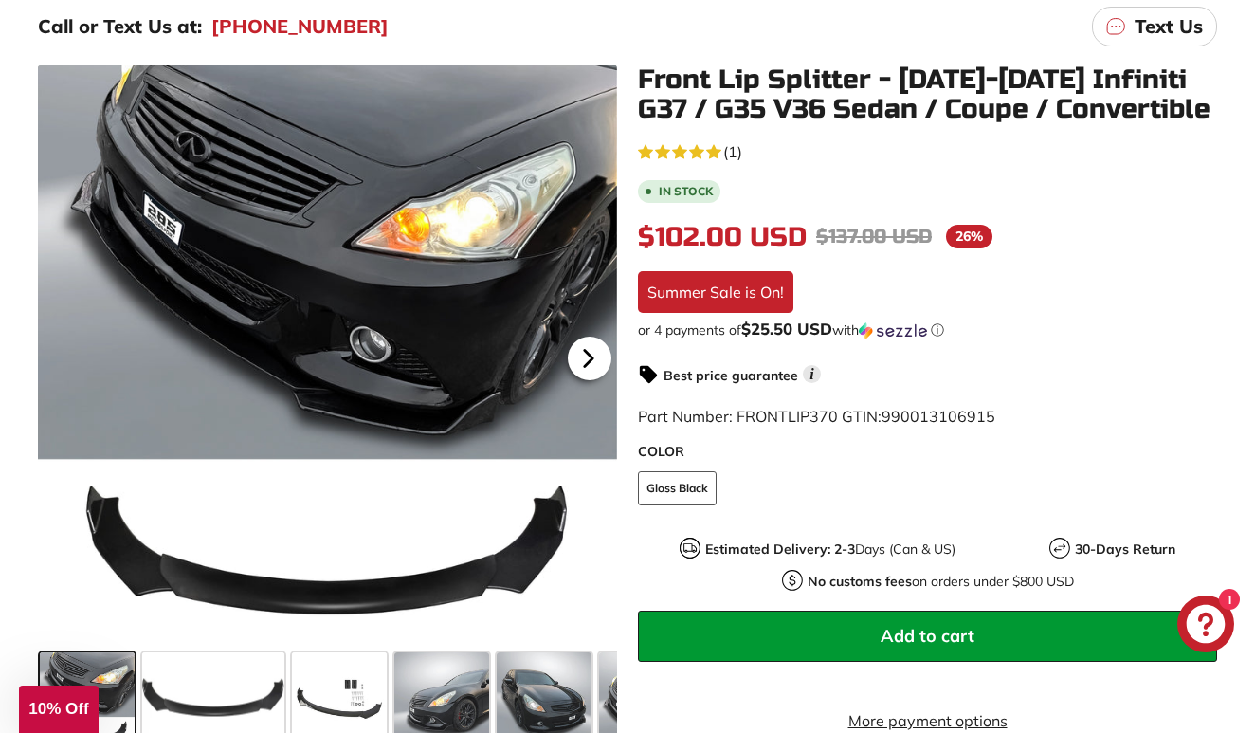
click at [586, 364] on icon at bounding box center [589, 358] width 8 height 16
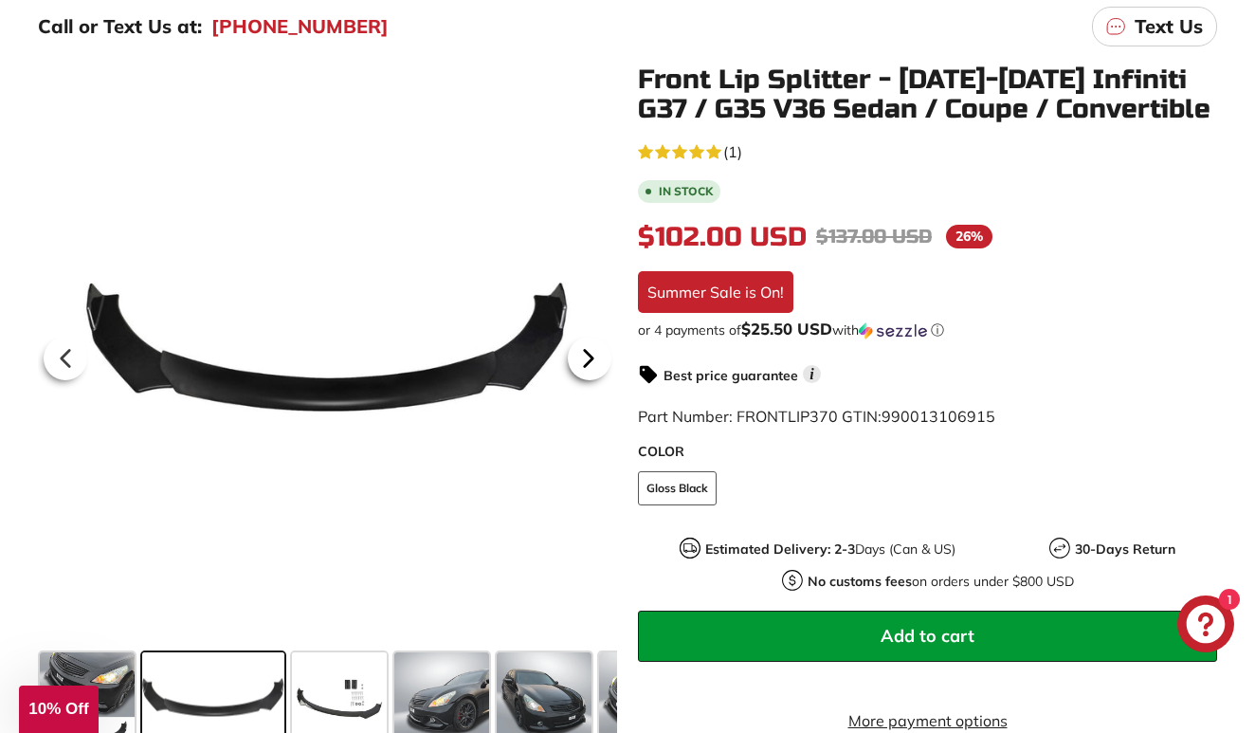
click at [586, 364] on icon at bounding box center [589, 358] width 8 height 16
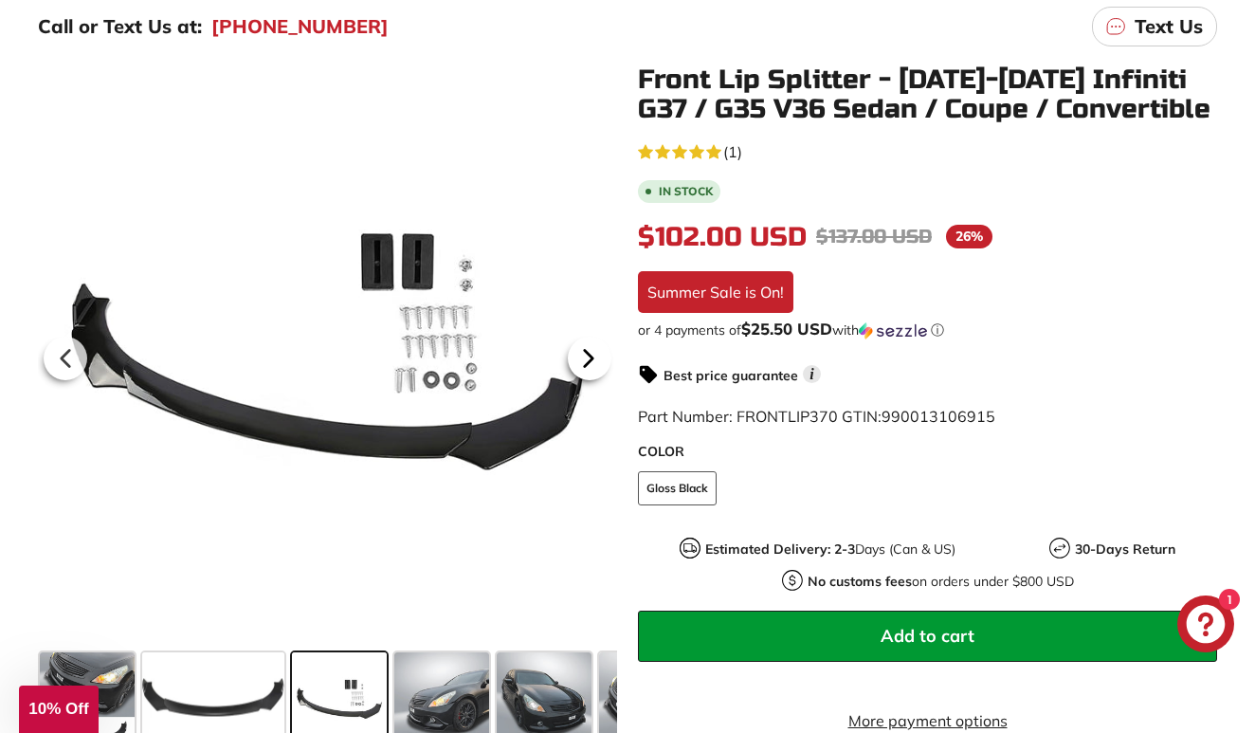
click at [586, 364] on icon at bounding box center [589, 358] width 8 height 16
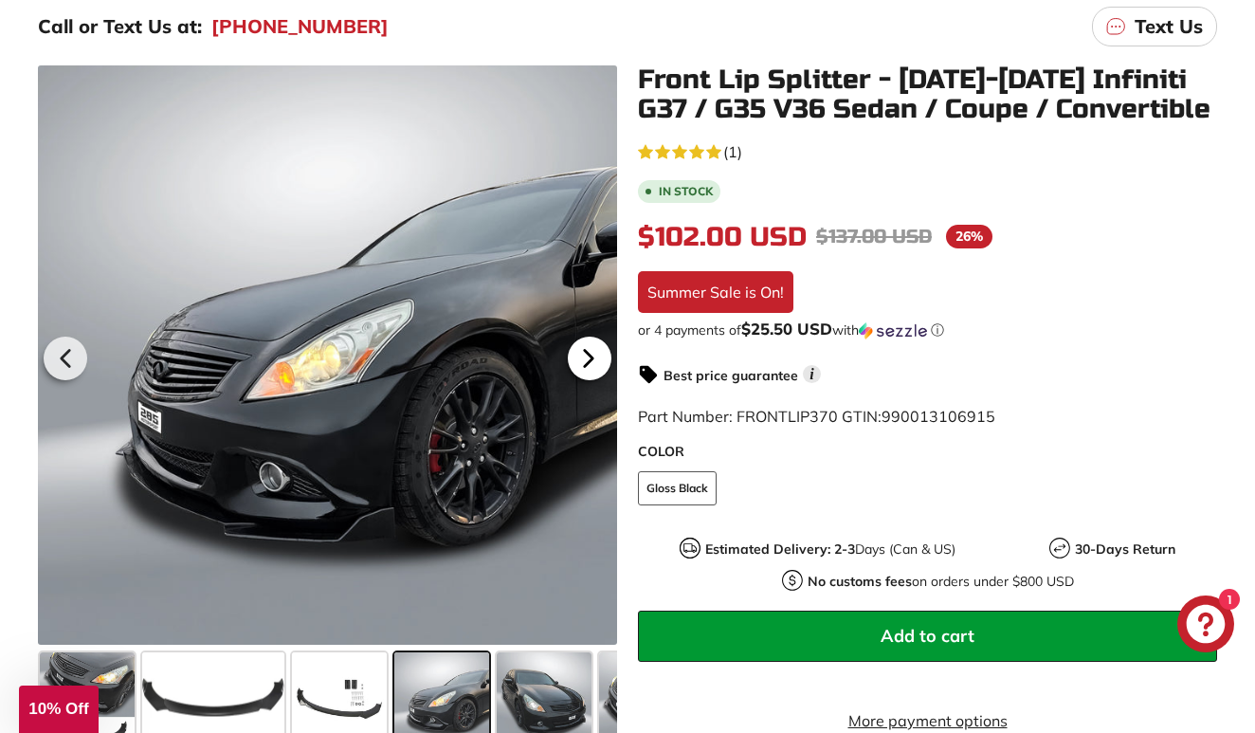
click at [586, 364] on icon at bounding box center [589, 358] width 8 height 16
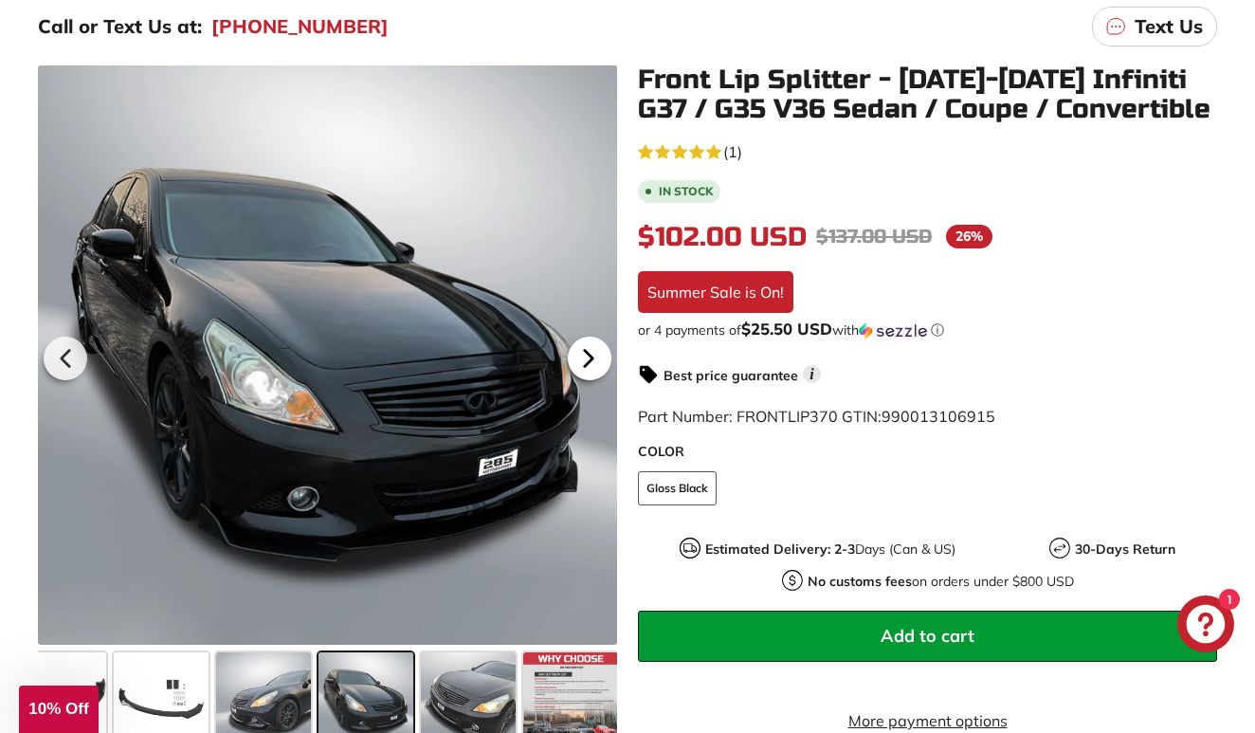
scroll to position [0, 183]
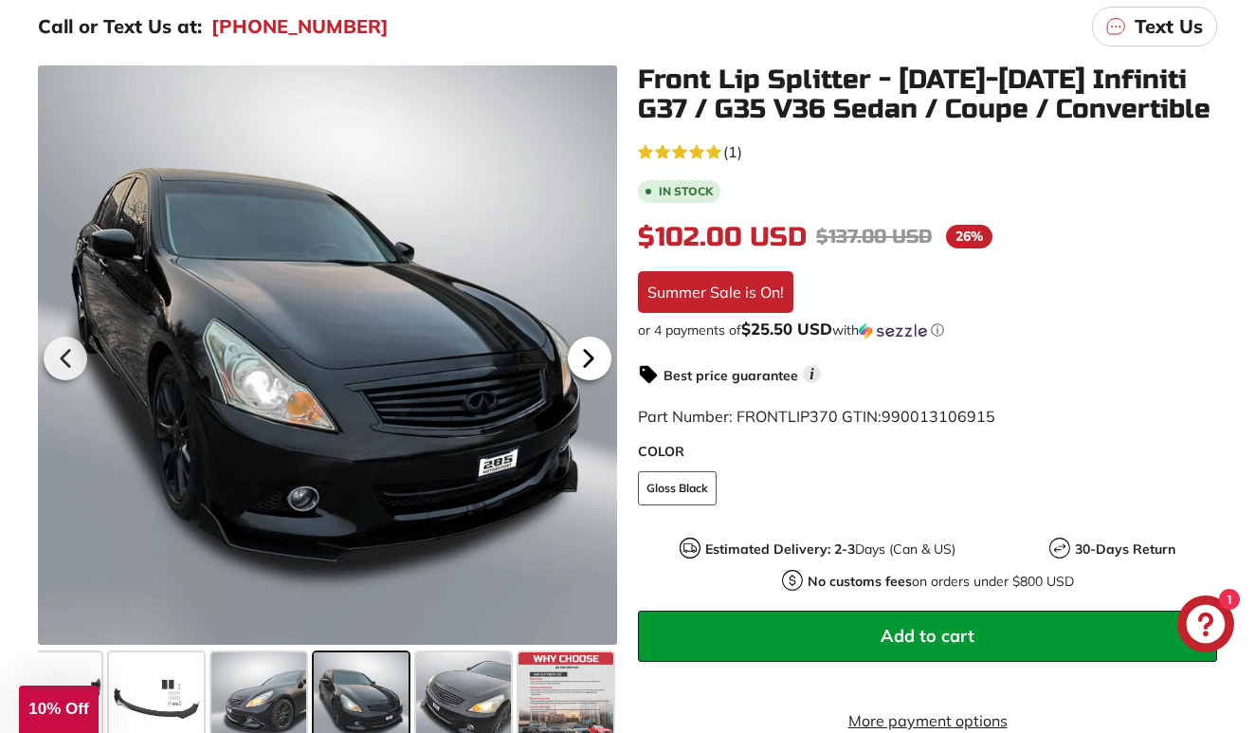
click at [586, 364] on icon at bounding box center [589, 358] width 8 height 16
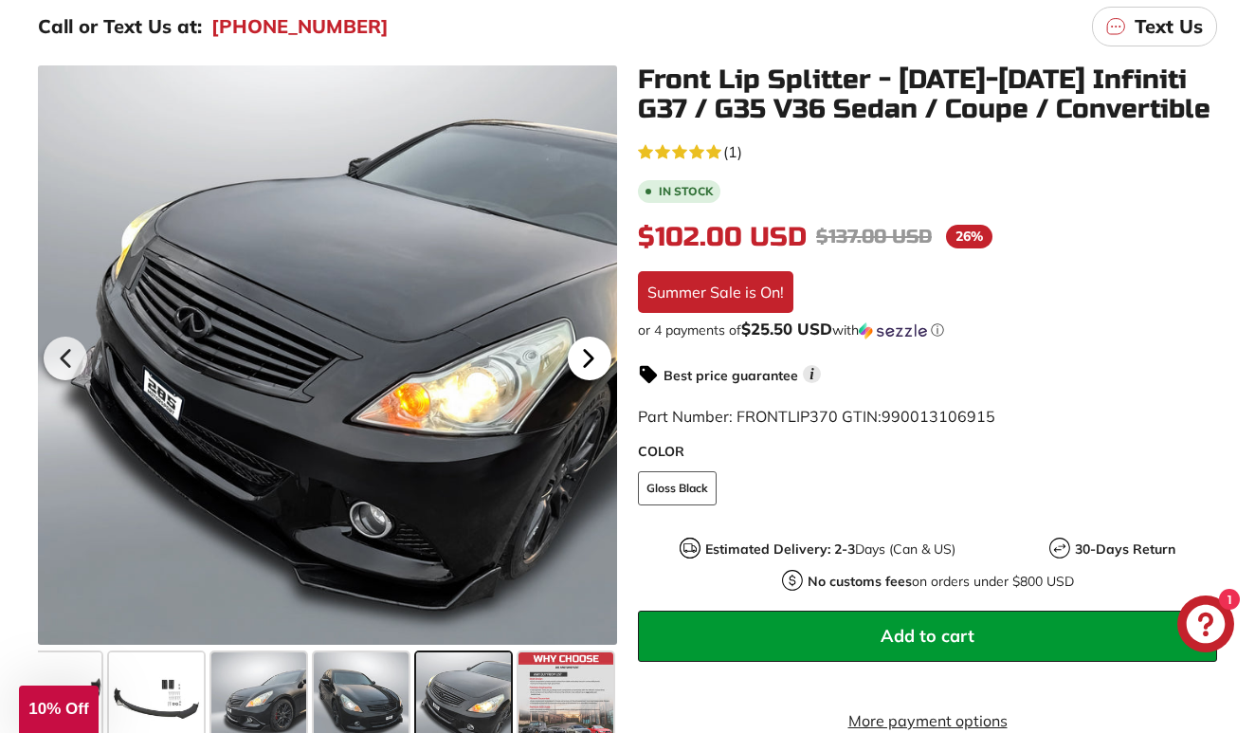
click at [586, 364] on icon at bounding box center [589, 358] width 8 height 16
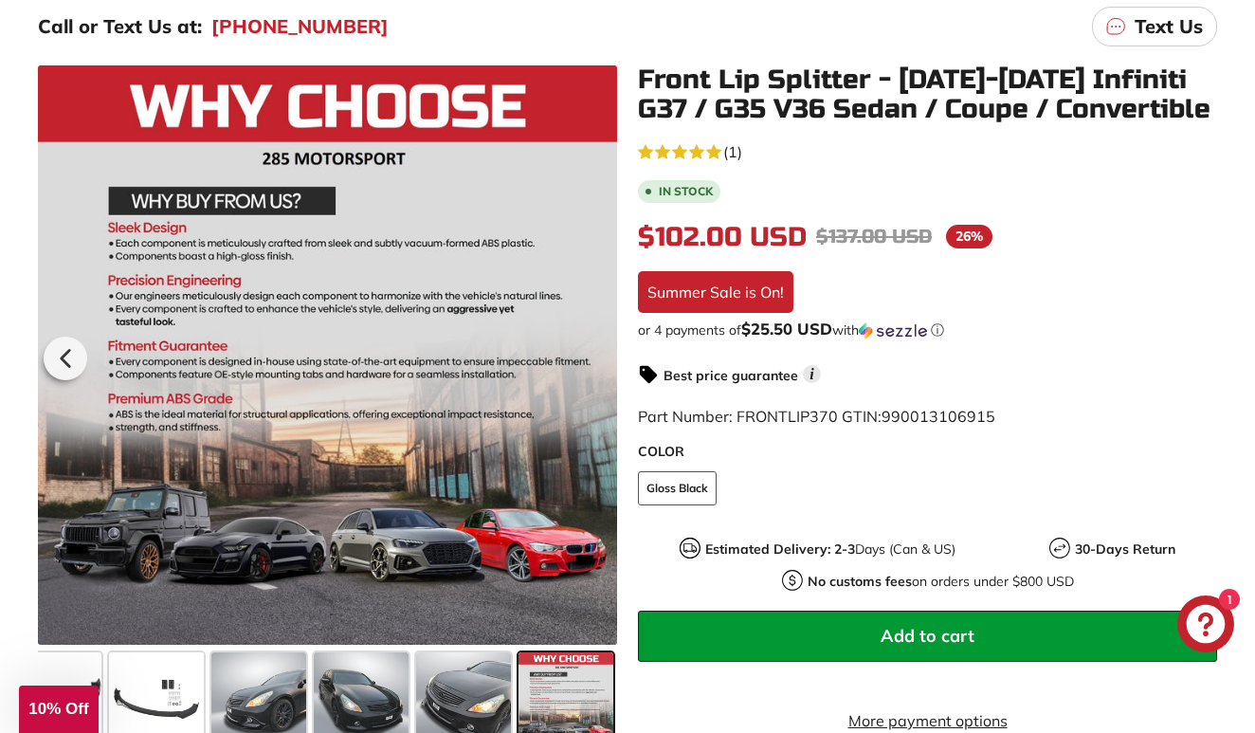
click at [586, 364] on div at bounding box center [327, 354] width 579 height 579
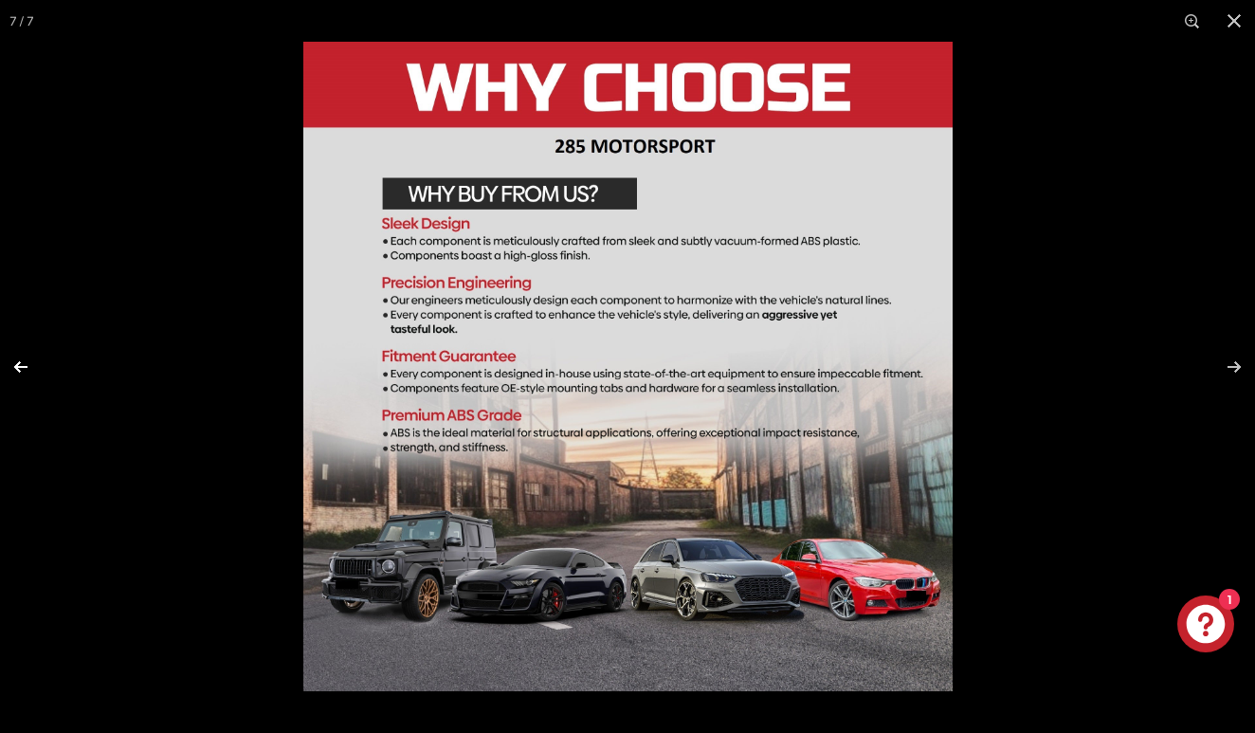
click at [17, 367] on button at bounding box center [33, 367] width 66 height 95
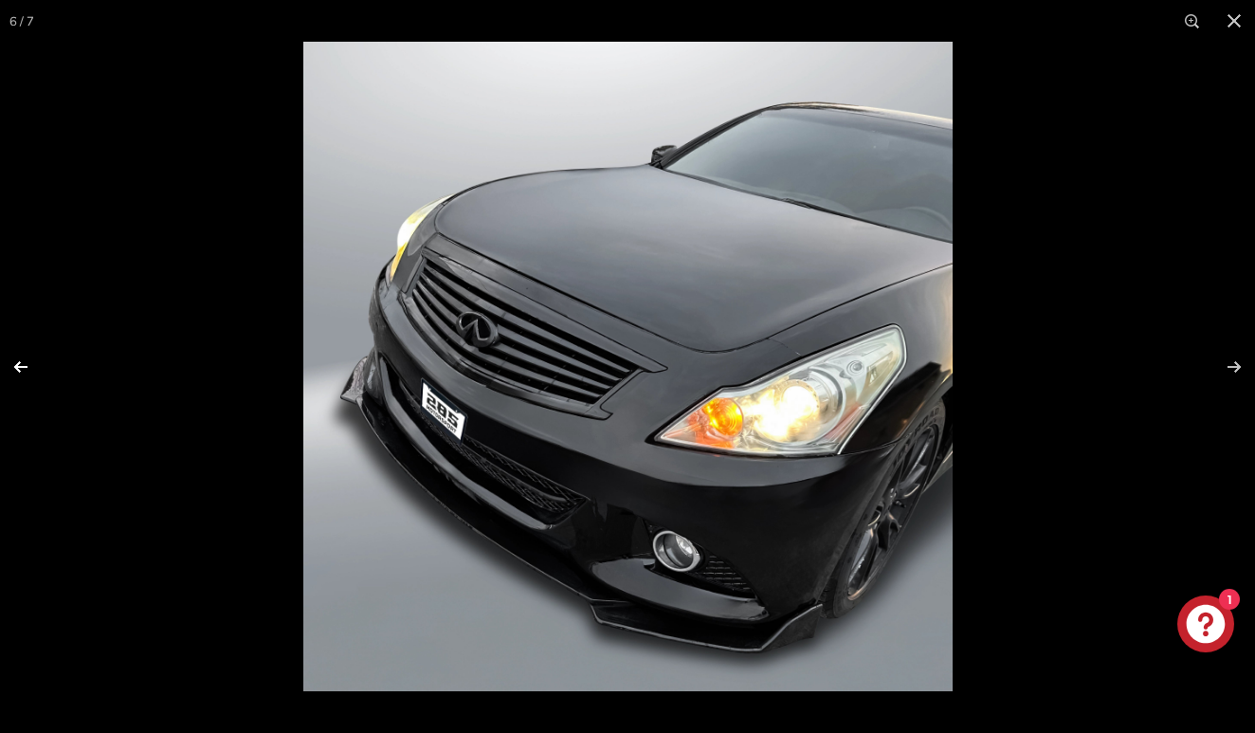
click at [17, 367] on button at bounding box center [33, 367] width 66 height 95
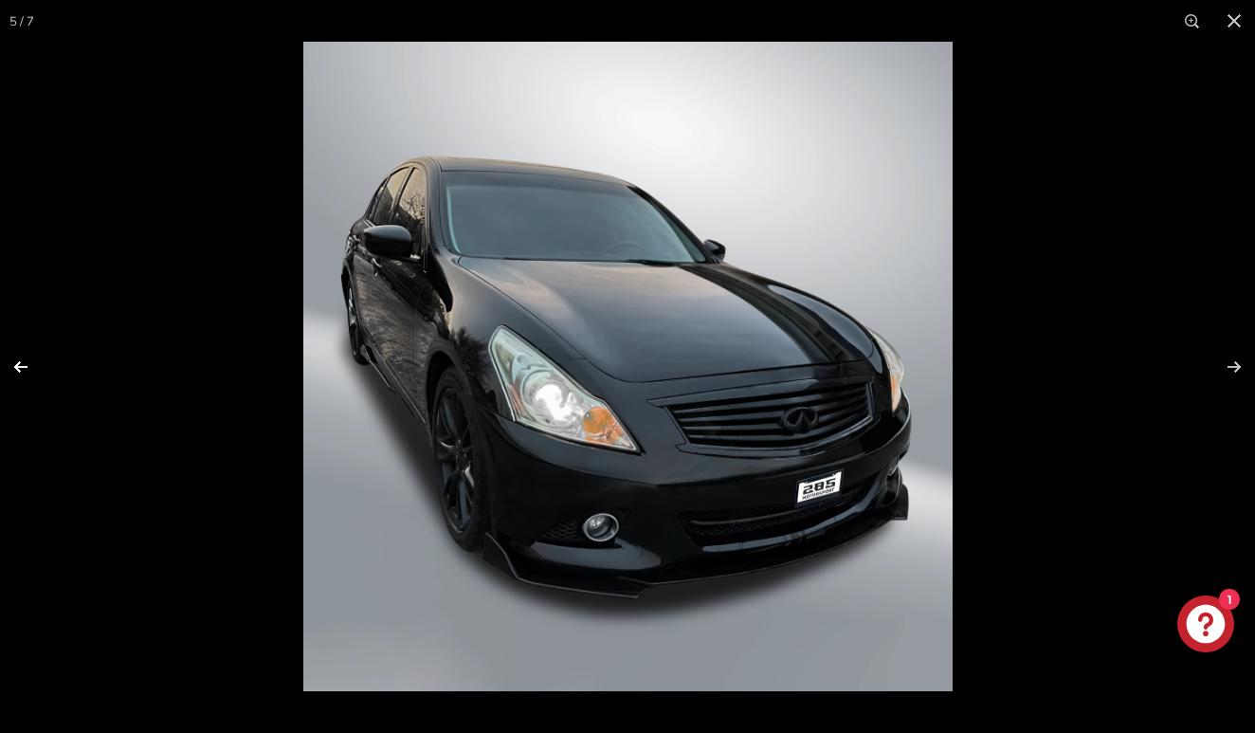
click at [17, 367] on button at bounding box center [33, 367] width 66 height 95
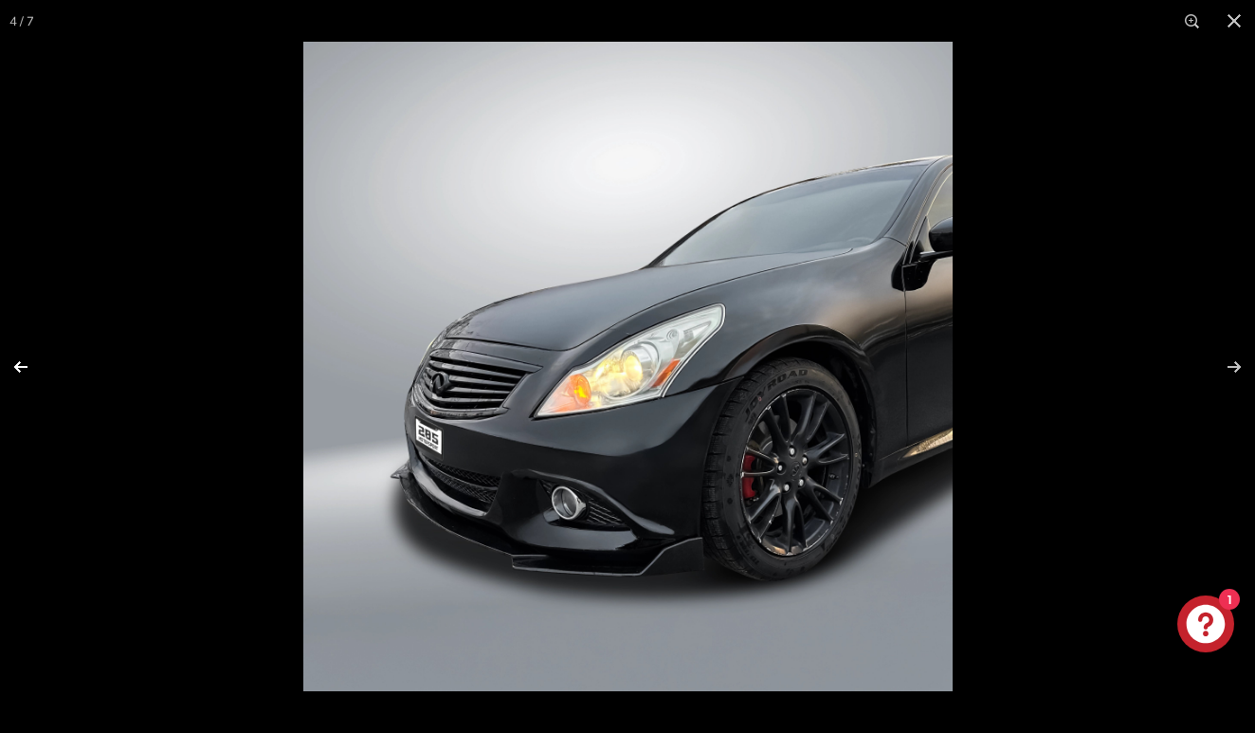
click at [17, 367] on button at bounding box center [33, 367] width 66 height 95
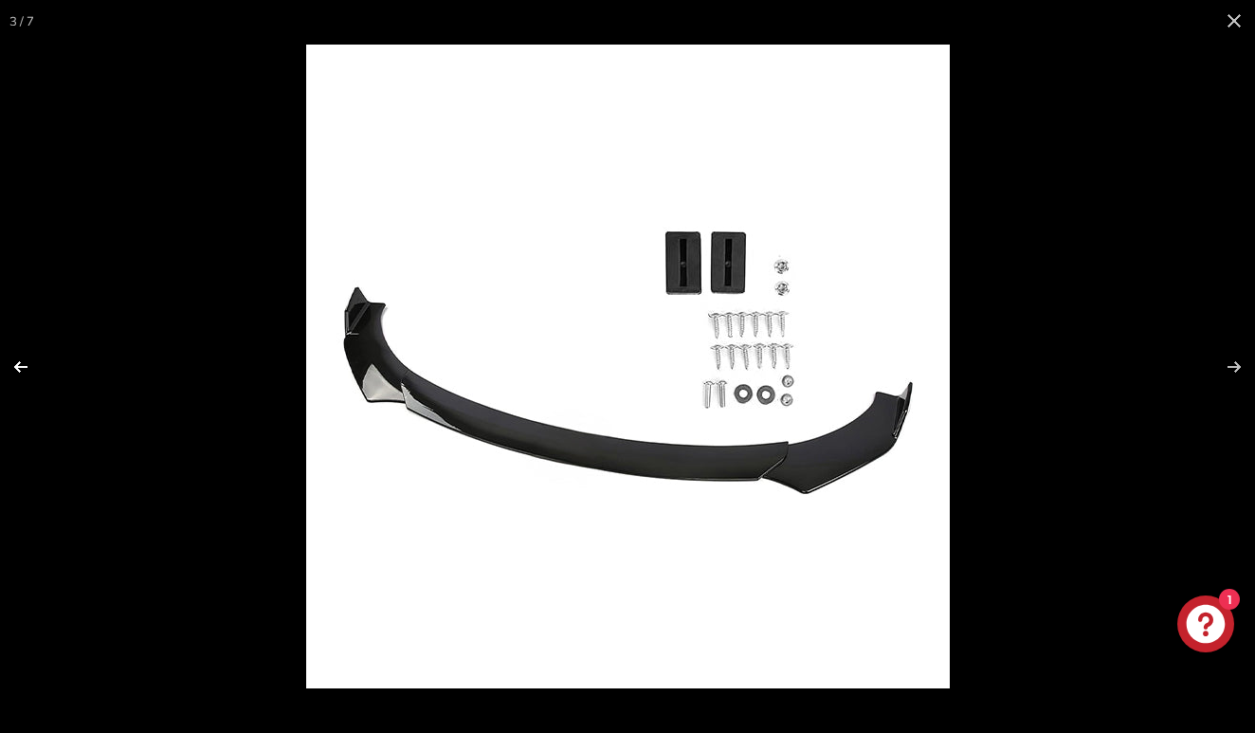
click at [17, 367] on button at bounding box center [33, 367] width 66 height 95
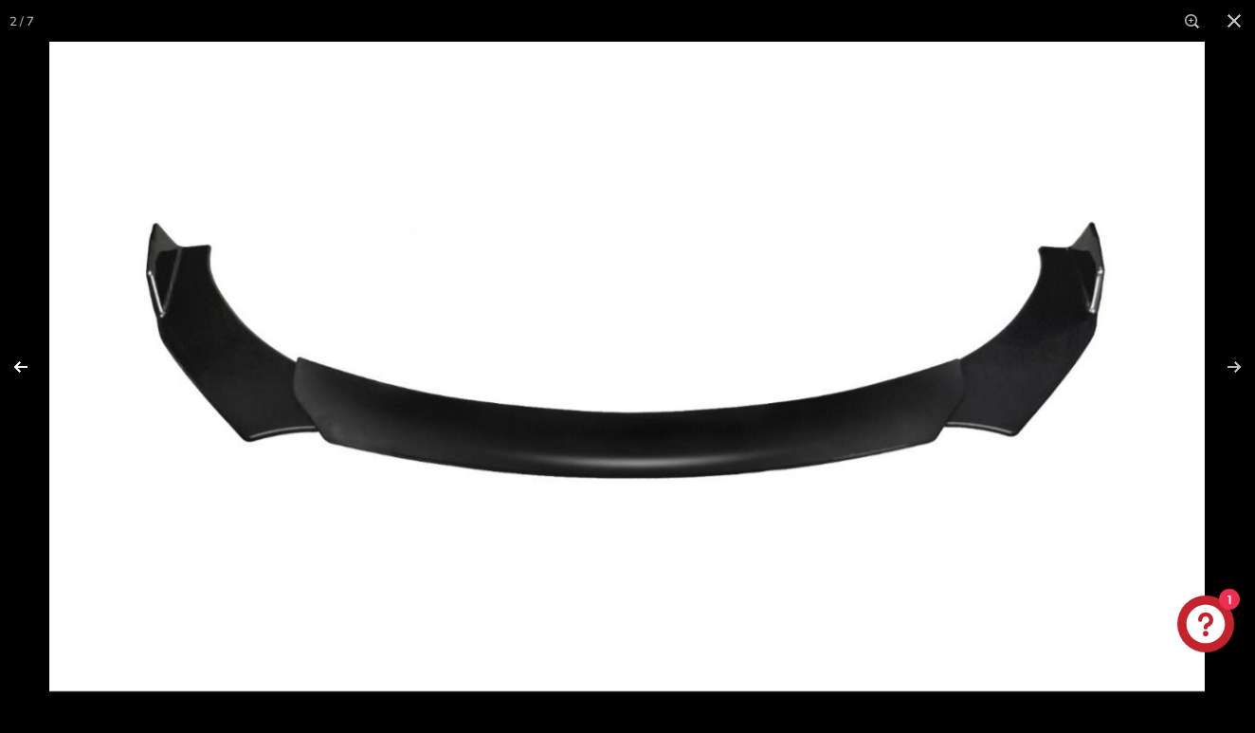
scroll to position [0, 0]
click at [17, 367] on button at bounding box center [33, 367] width 66 height 95
